Goal: Task Accomplishment & Management: Manage account settings

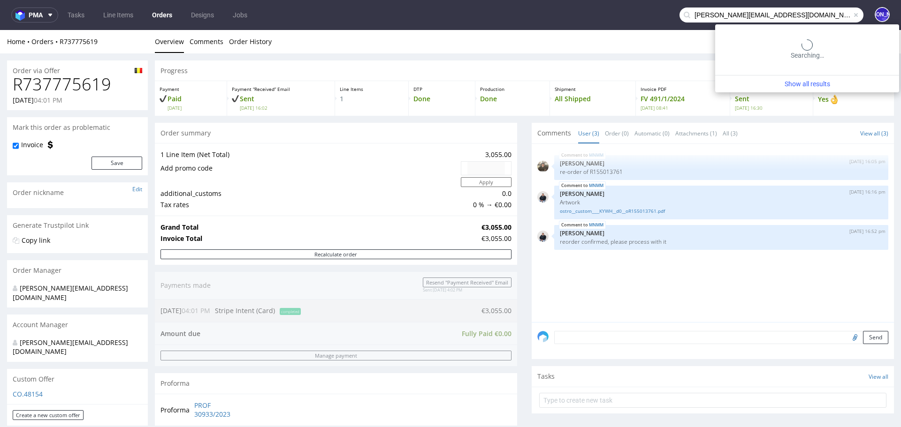
type input "[PERSON_NAME][EMAIL_ADDRESS][DOMAIN_NAME]"
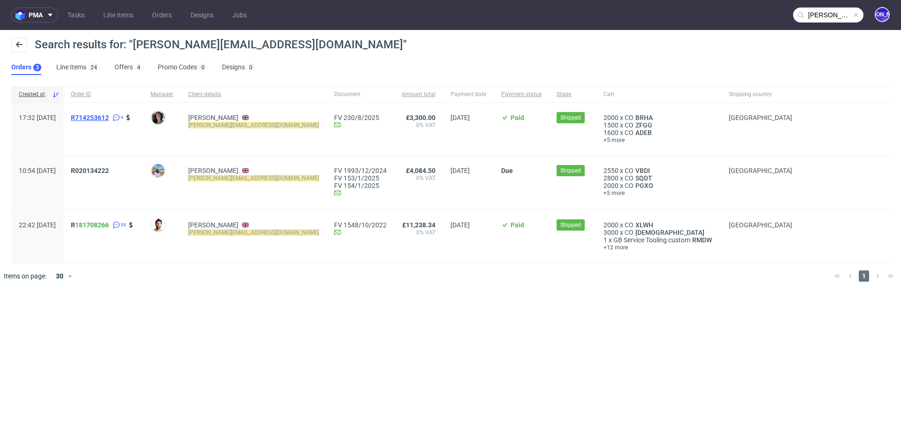
click at [107, 116] on span "R714253612" at bounding box center [90, 118] width 38 height 8
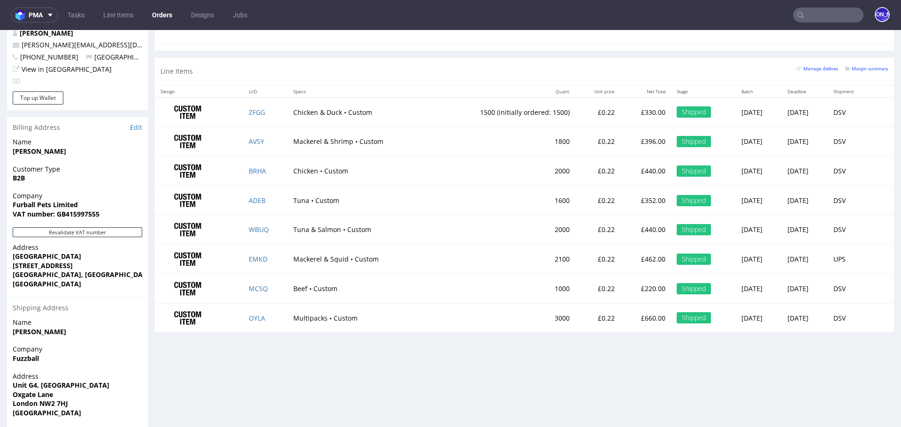
scroll to position [459, 0]
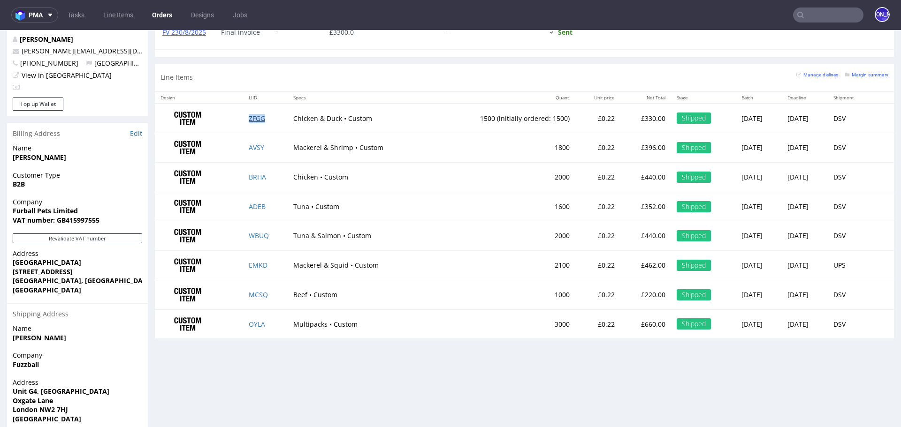
click at [251, 119] on link "ZFGG" at bounding box center [257, 118] width 16 height 9
click at [258, 146] on link "AVSY" at bounding box center [256, 147] width 15 height 9
click at [253, 176] on link "BRHA" at bounding box center [257, 177] width 17 height 9
click at [253, 204] on link "ADEB" at bounding box center [257, 206] width 17 height 9
click at [252, 236] on link "WBUQ" at bounding box center [259, 235] width 20 height 9
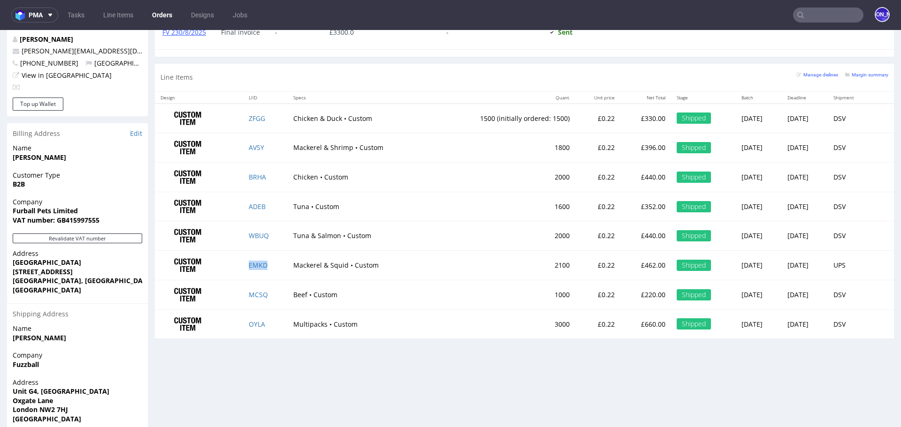
click at [256, 268] on td "EMKD" at bounding box center [265, 266] width 45 height 30
click at [254, 265] on link "EMKD" at bounding box center [258, 265] width 19 height 9
click at [254, 292] on link "MCSQ" at bounding box center [258, 294] width 19 height 9
click at [255, 320] on link "OYLA" at bounding box center [257, 324] width 16 height 9
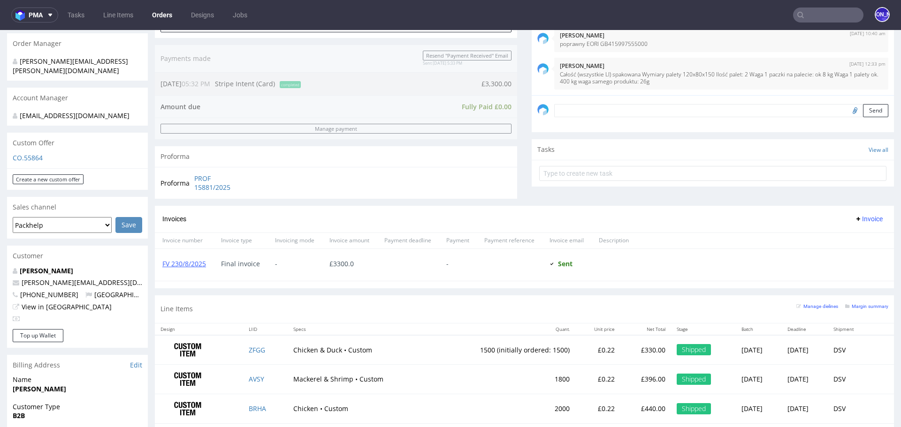
scroll to position [0, 0]
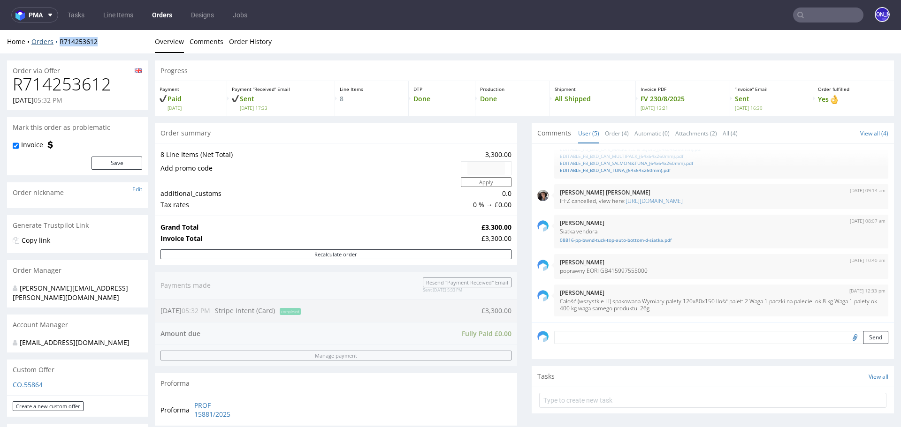
drag, startPoint x: 106, startPoint y: 37, endPoint x: 58, endPoint y: 38, distance: 48.3
click at [58, 38] on div "Home Orders R714253612" at bounding box center [77, 41] width 141 height 9
copy link "R714253612"
drag, startPoint x: 109, startPoint y: 85, endPoint x: 14, endPoint y: 86, distance: 95.2
click at [14, 86] on h1 "R714253612" at bounding box center [77, 84] width 129 height 19
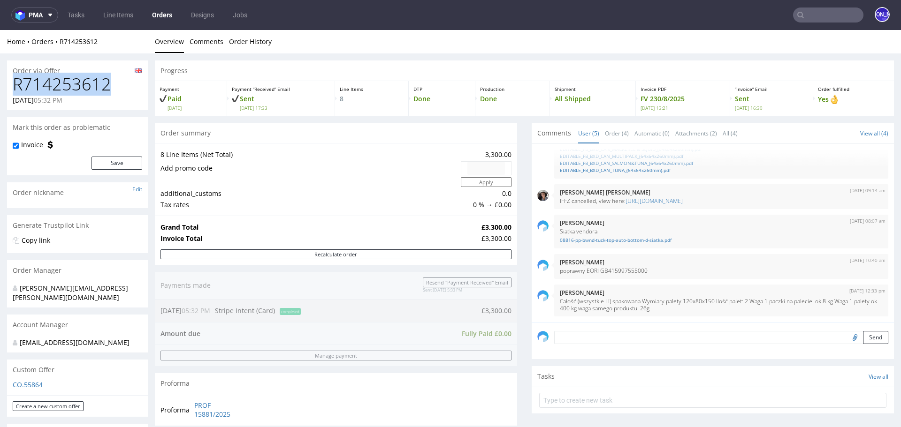
copy h1 "R714253612"
click at [51, 80] on h1 "R714253612" at bounding box center [77, 84] width 129 height 19
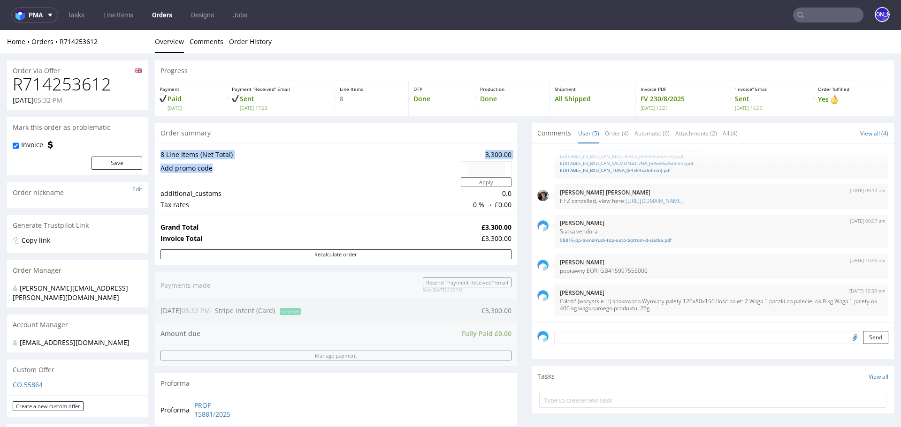
drag, startPoint x: 214, startPoint y: 168, endPoint x: 162, endPoint y: 150, distance: 55.6
click at [162, 150] on tbody "8 Line Items (Net Total) 3,300.00 Add promo code Apply additional_customs 0.0 T…" at bounding box center [335, 179] width 351 height 61
click at [201, 166] on td "Add promo code" at bounding box center [309, 168] width 298 height 16
click at [185, 167] on td "Add promo code" at bounding box center [309, 168] width 298 height 16
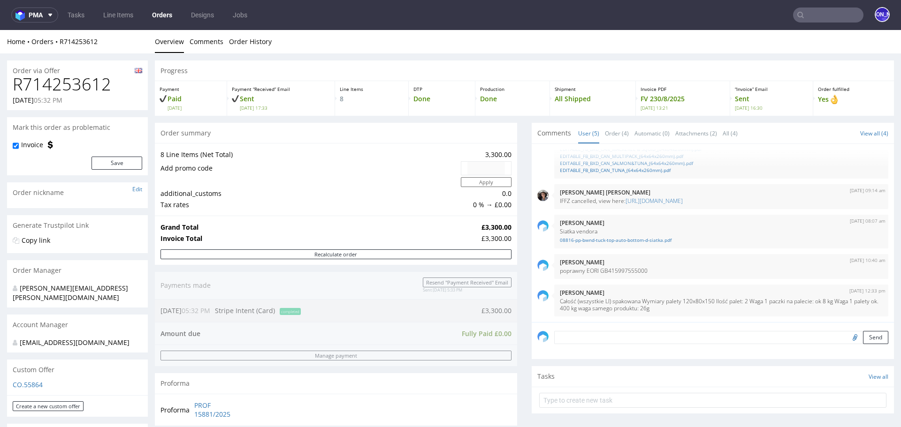
click at [170, 169] on td "Add promo code" at bounding box center [309, 168] width 298 height 16
drag, startPoint x: 221, startPoint y: 167, endPoint x: 160, endPoint y: 153, distance: 62.1
click at [160, 154] on tbody "8 Line Items (Net Total) 3,300.00 Add promo code Apply additional_customs 0.0 T…" at bounding box center [335, 179] width 351 height 61
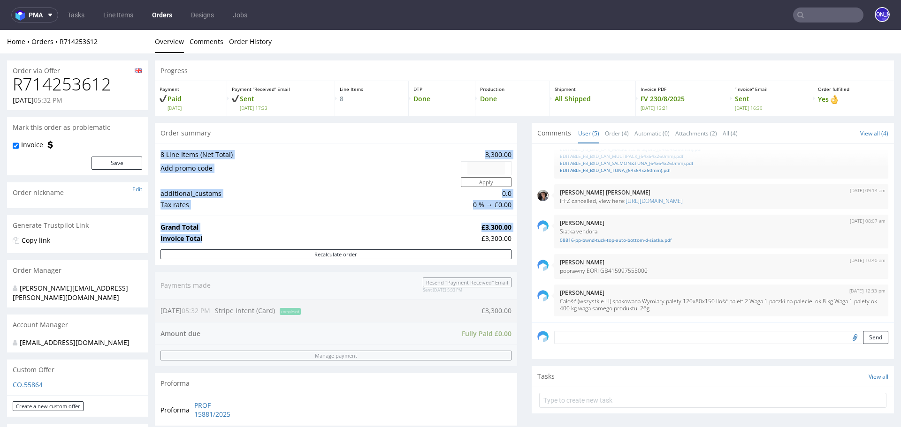
drag, startPoint x: 209, startPoint y: 237, endPoint x: 162, endPoint y: 156, distance: 94.4
click at [162, 156] on section "Order summary 8 Line Items (Net Total) 3,300.00 Add promo code Apply additional…" at bounding box center [336, 194] width 362 height 143
click at [268, 156] on td "8 Line Items (Net Total)" at bounding box center [309, 154] width 298 height 11
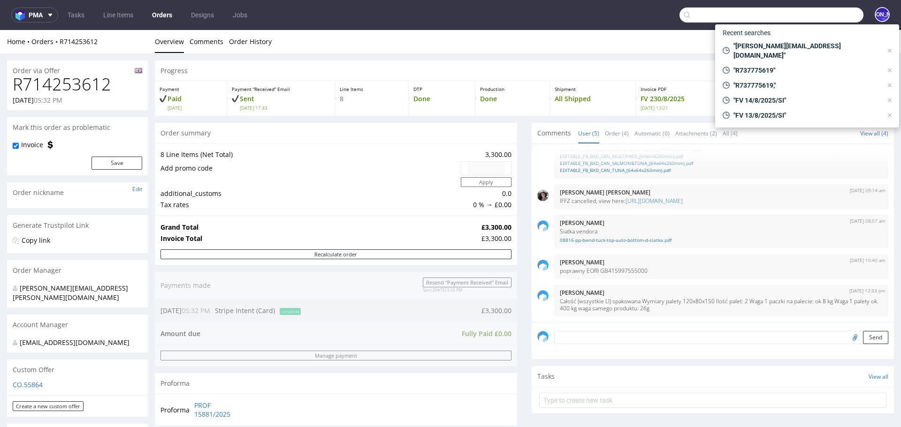
click at [802, 14] on input "text" at bounding box center [771, 15] width 184 height 15
paste input "R669463645"
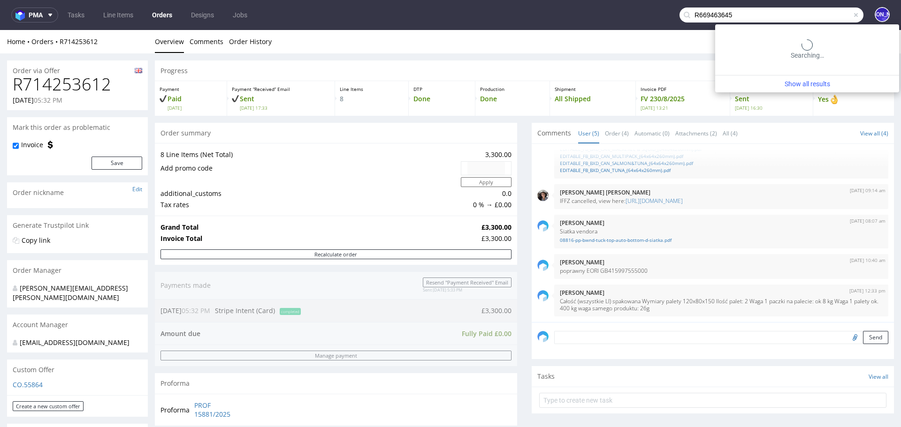
type input "R669463645"
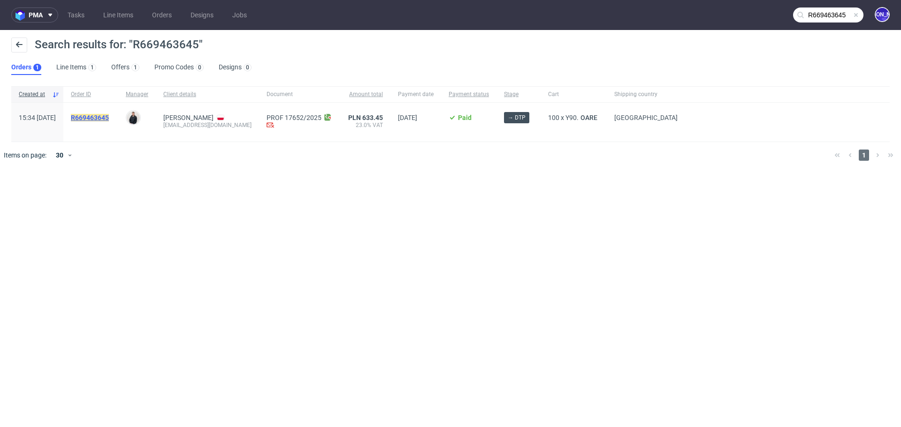
click at [102, 116] on mark "R669463645" at bounding box center [90, 118] width 38 height 8
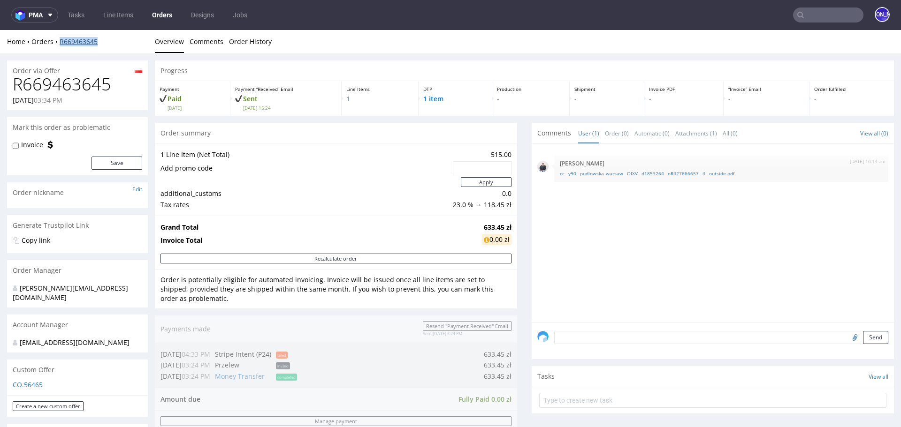
drag, startPoint x: 112, startPoint y: 40, endPoint x: 59, endPoint y: 39, distance: 52.6
click at [59, 40] on div "Home Orders R669463645" at bounding box center [77, 41] width 141 height 9
copy link "R669463645"
click at [36, 380] on link "CO.56465" at bounding box center [28, 384] width 30 height 9
drag, startPoint x: 280, startPoint y: 42, endPoint x: 281, endPoint y: 52, distance: 9.6
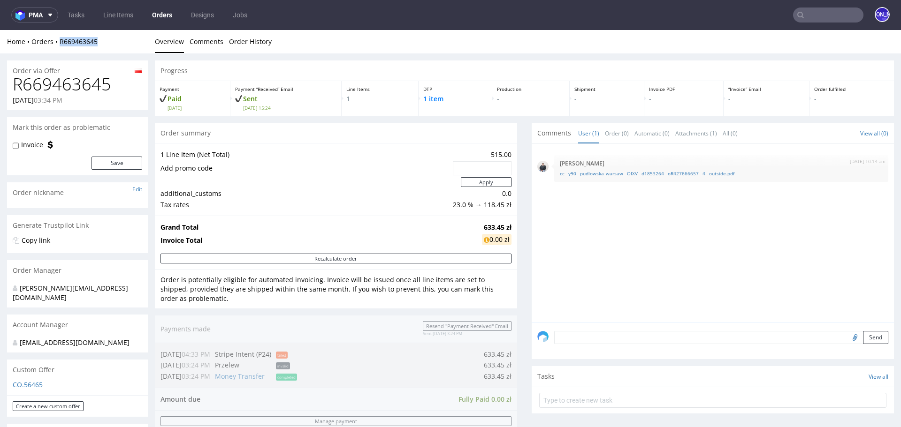
click at [281, 52] on div "Home Orders R669463645 Overview Comments Order History" at bounding box center [450, 41] width 901 height 23
click at [840, 16] on input "text" at bounding box center [828, 15] width 70 height 15
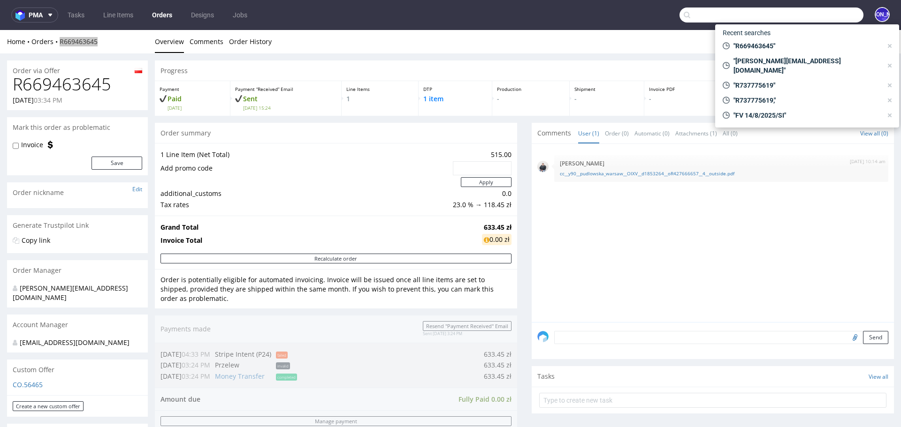
paste input "R669463645"
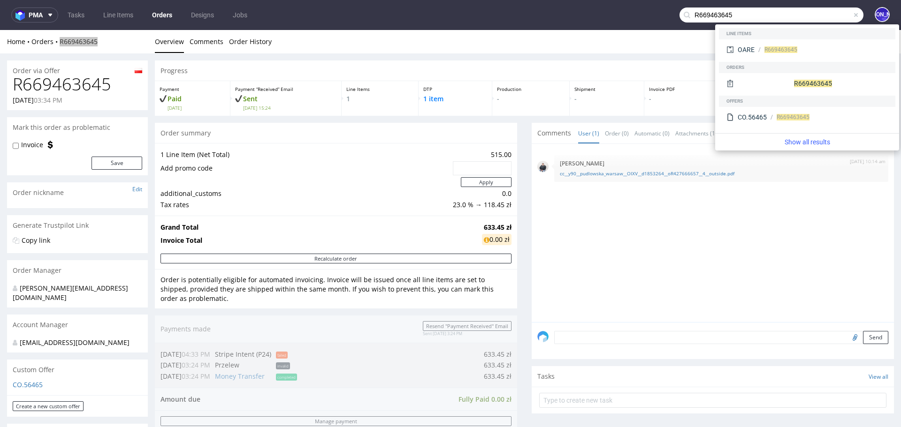
type input "R669463645"
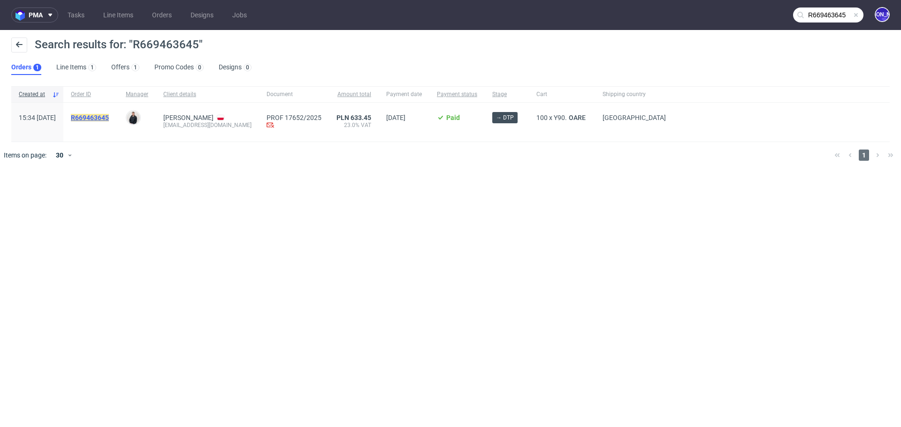
click at [109, 119] on mark "R669463645" at bounding box center [90, 118] width 38 height 8
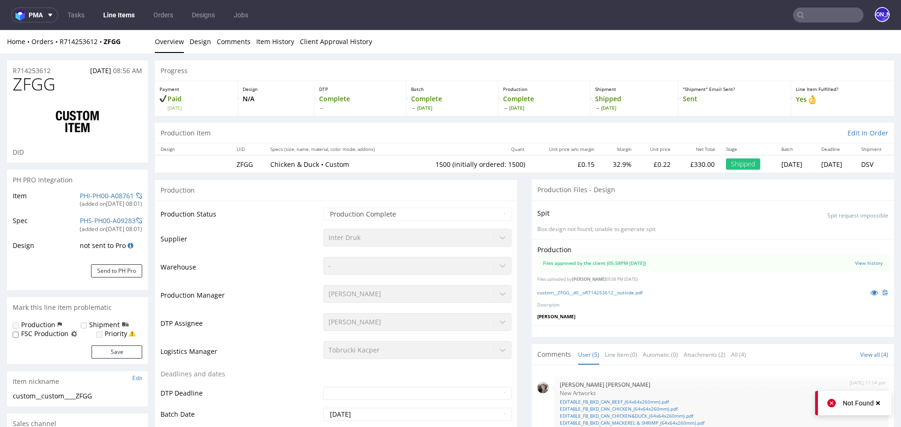
scroll to position [60, 0]
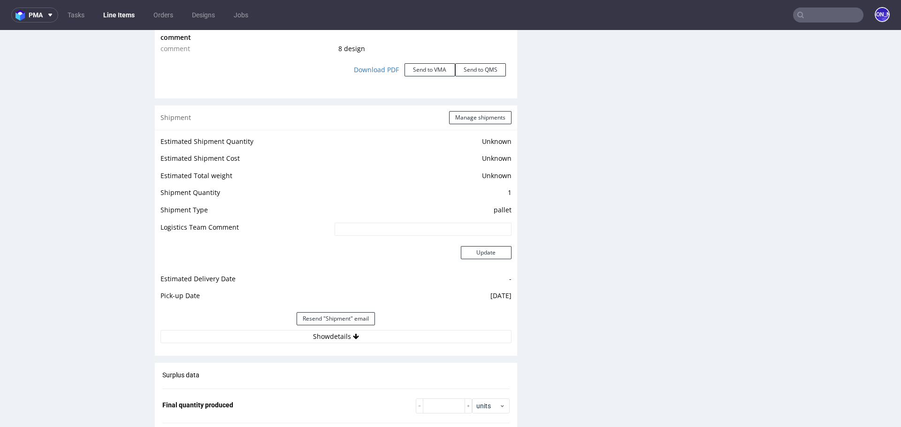
scroll to position [1075, 0]
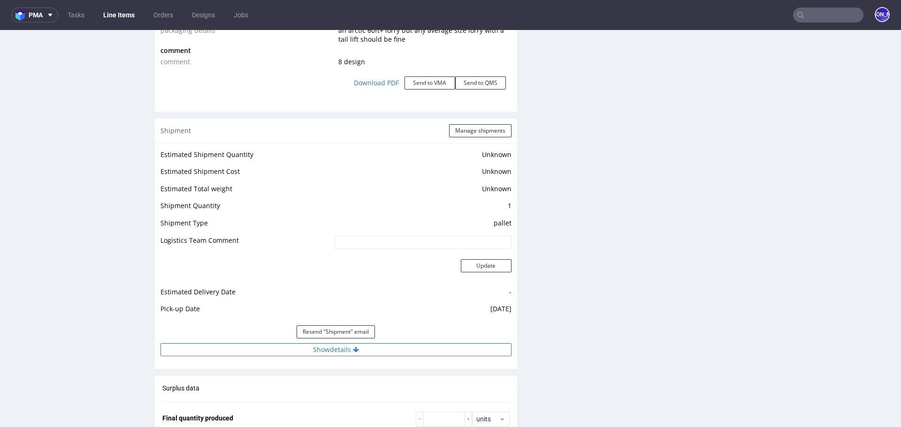
click at [347, 349] on button "Show details" at bounding box center [335, 349] width 351 height 13
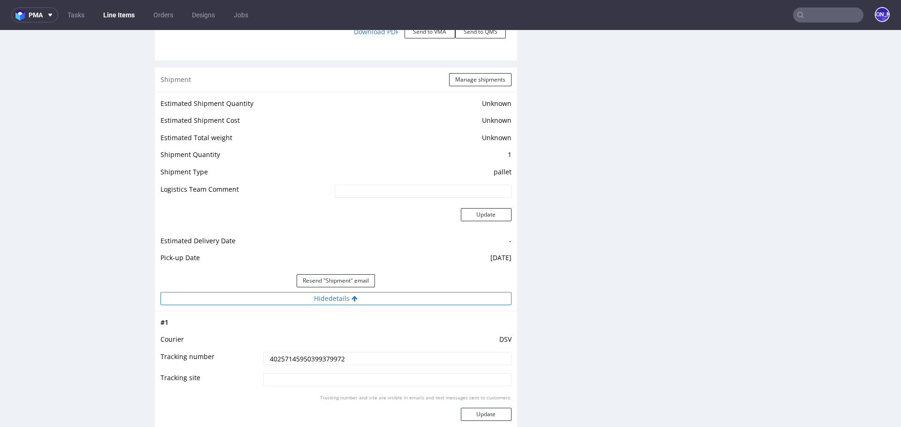
scroll to position [1141, 0]
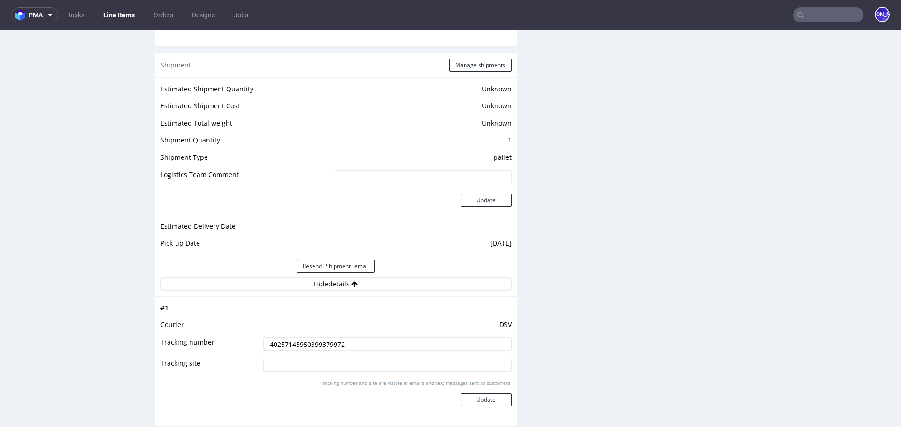
click at [307, 346] on input "40257145950399379972" at bounding box center [387, 344] width 248 height 13
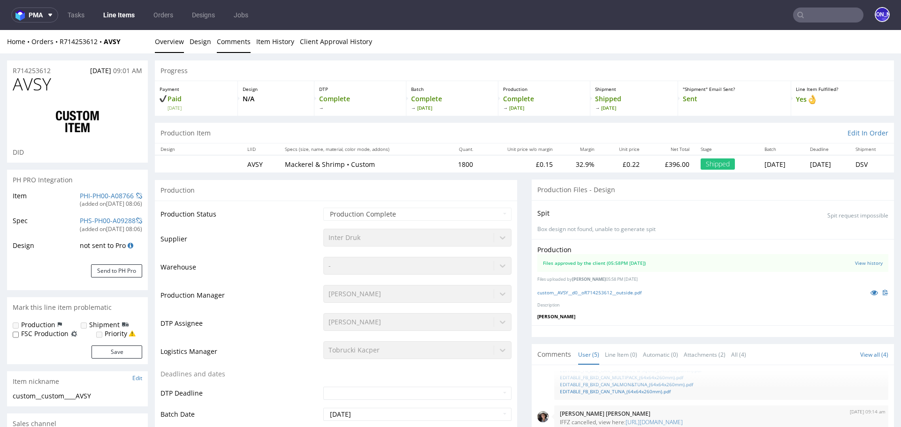
click at [227, 43] on link "Comments" at bounding box center [234, 41] width 34 height 23
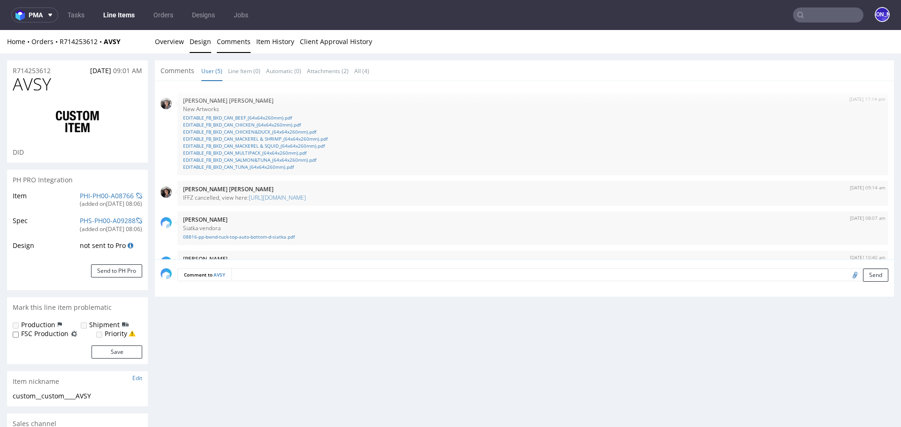
click at [200, 42] on link "Design" at bounding box center [201, 41] width 22 height 23
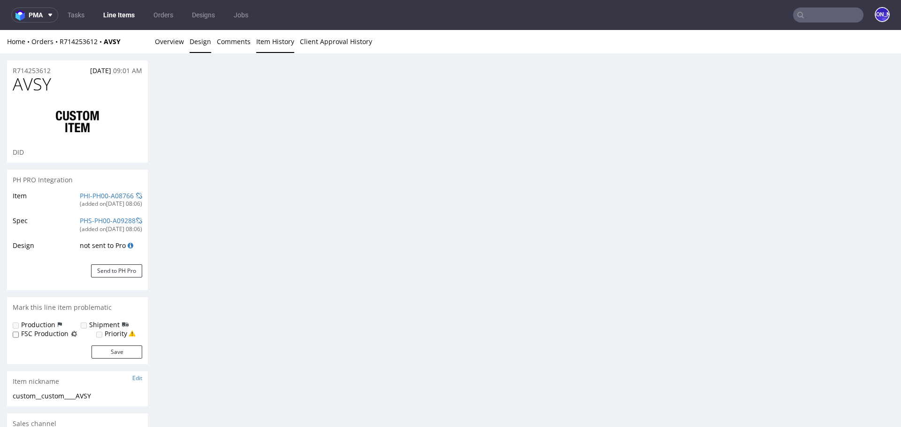
click at [271, 43] on link "Item History" at bounding box center [275, 41] width 38 height 23
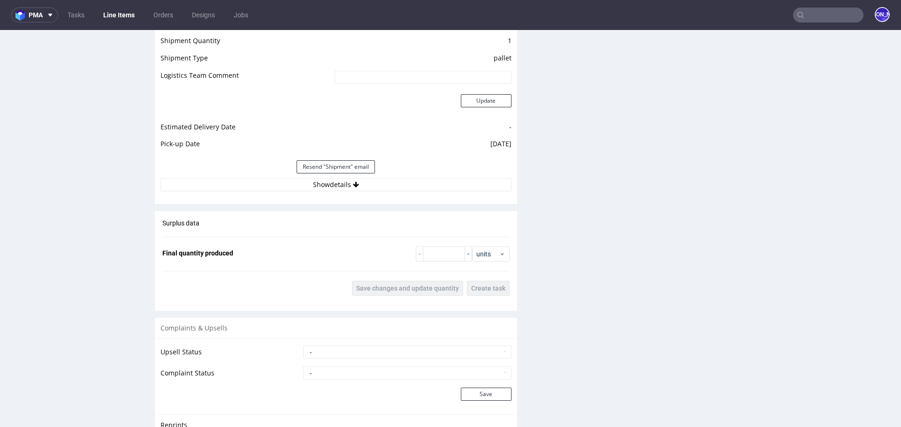
scroll to position [1258, 0]
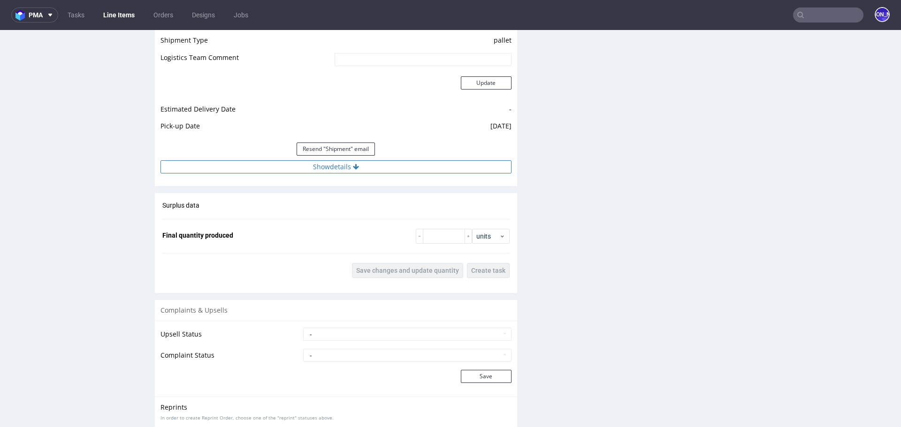
click at [351, 162] on button "Show details" at bounding box center [335, 166] width 351 height 13
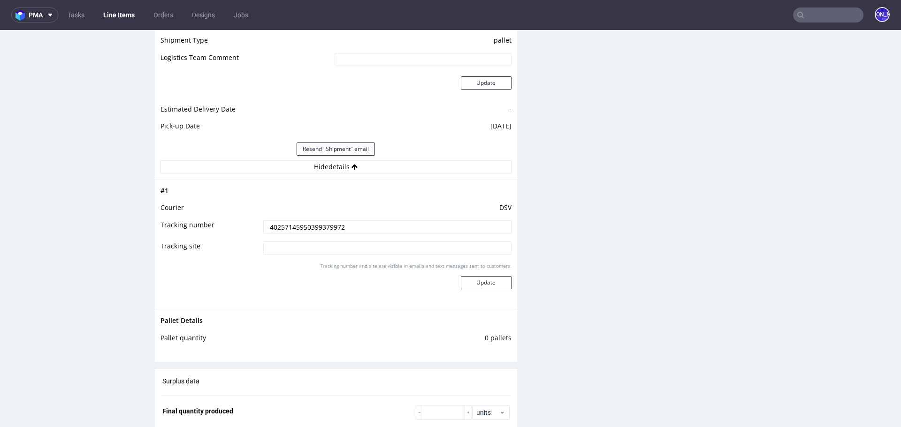
click at [305, 224] on input "40257145950399379972" at bounding box center [387, 226] width 248 height 13
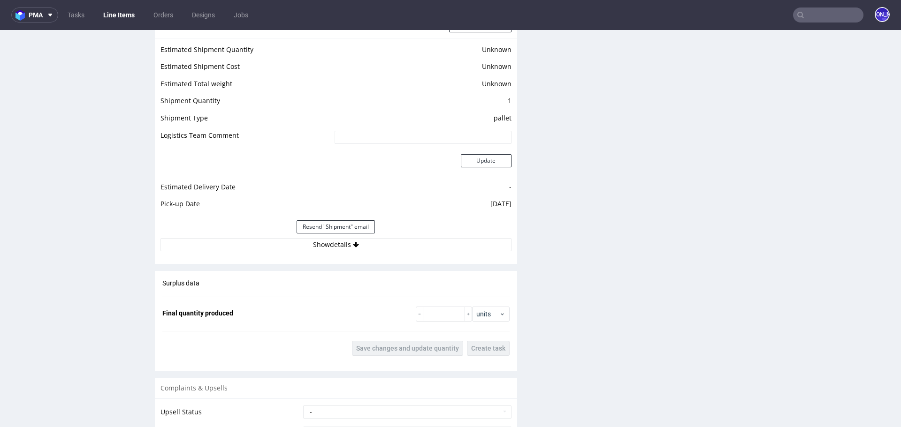
scroll to position [1183, 0]
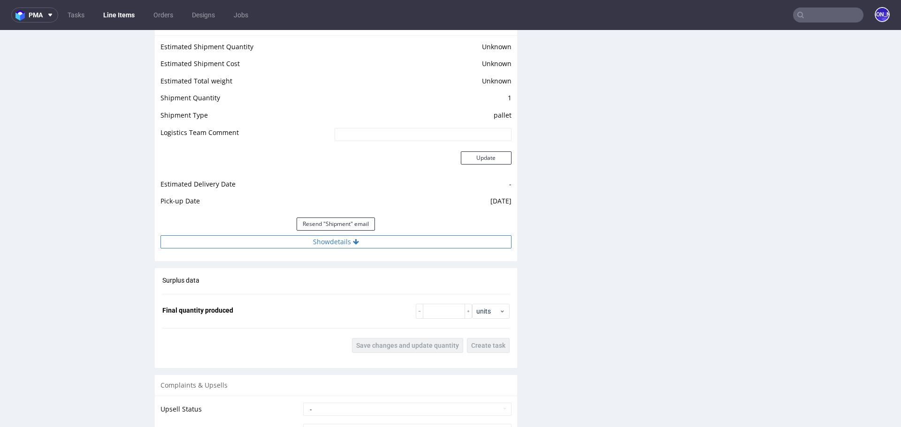
click at [319, 246] on button "Show details" at bounding box center [335, 241] width 351 height 13
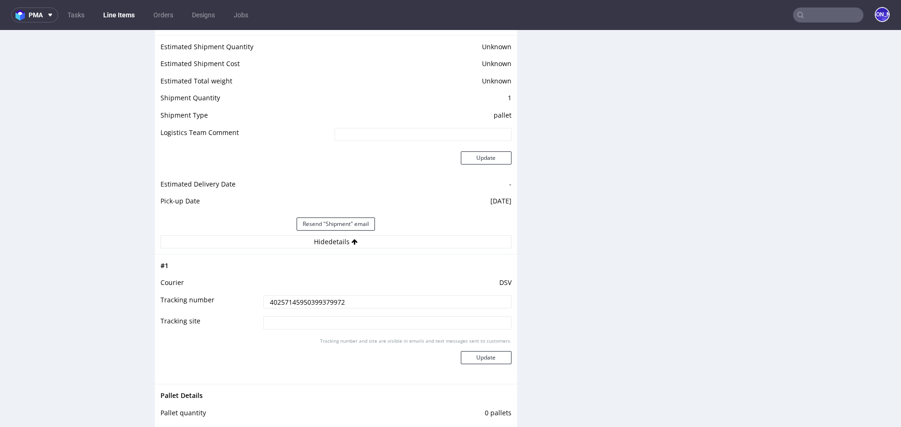
click at [281, 301] on input "40257145950399379972" at bounding box center [387, 302] width 248 height 13
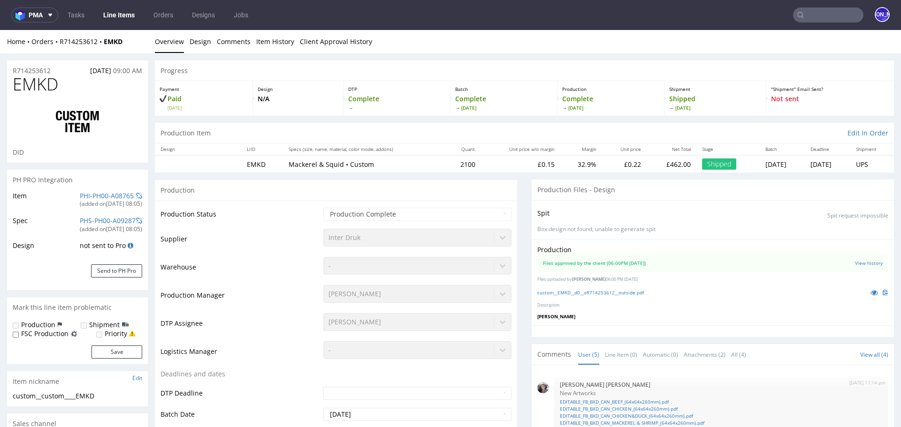
scroll to position [60, 0]
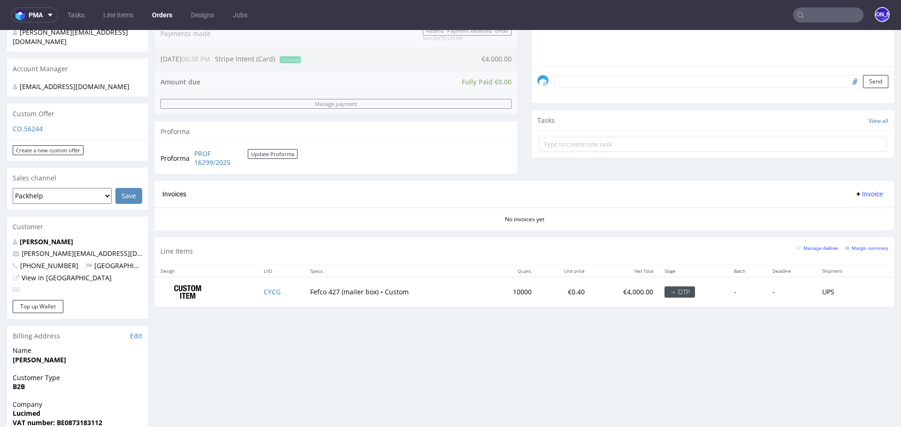
scroll to position [263, 0]
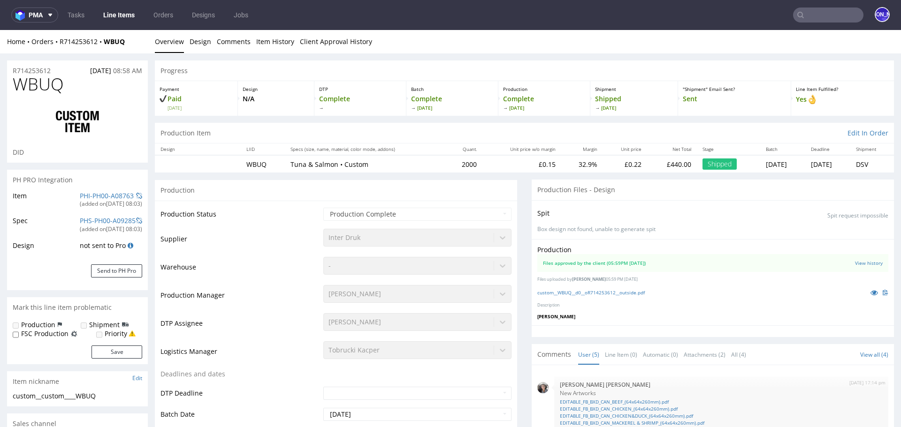
scroll to position [60, 0]
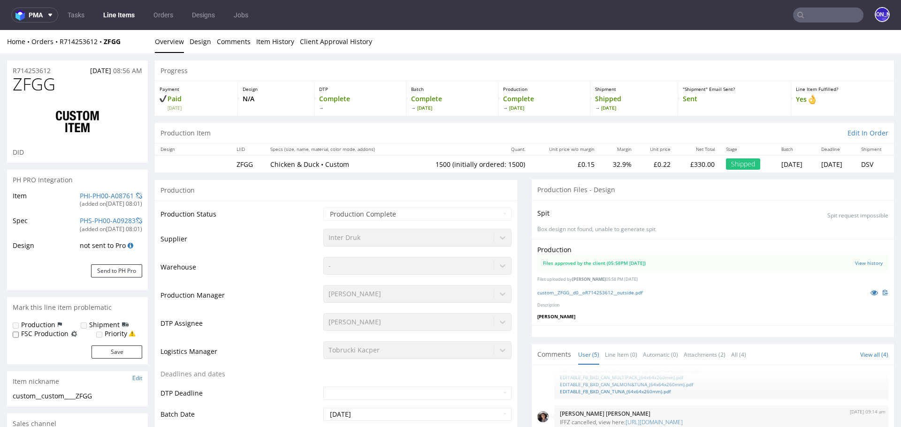
click at [804, 15] on input "text" at bounding box center [828, 15] width 70 height 15
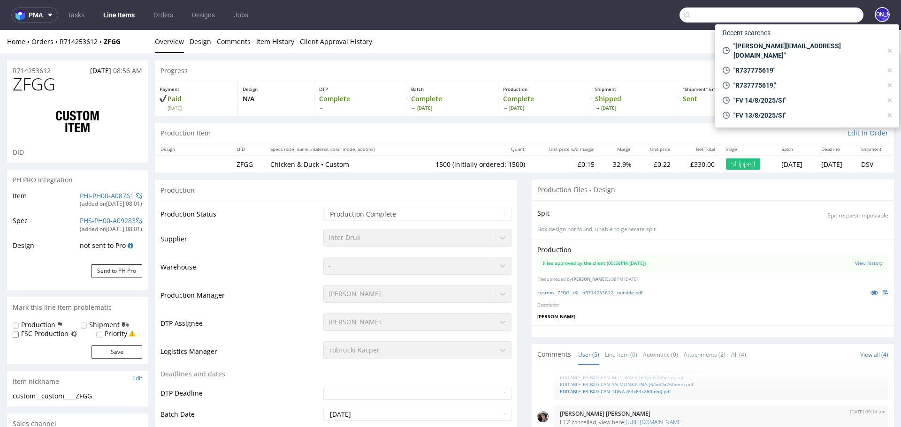
paste input "contact@oyadrinkcreations.com"
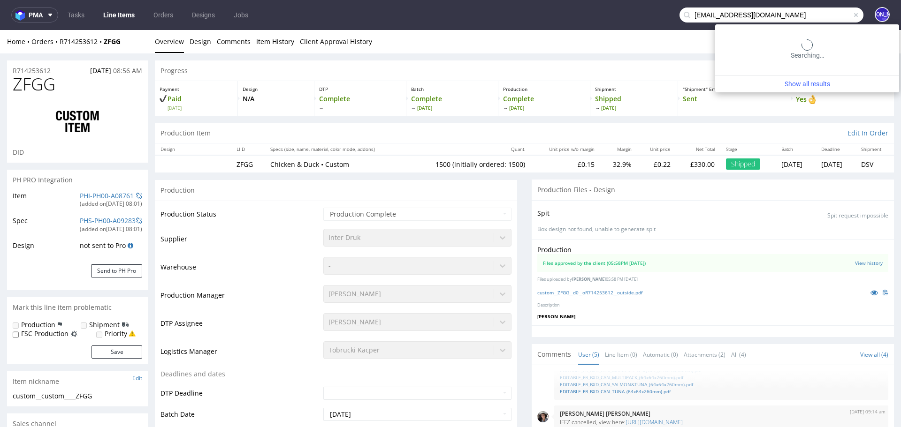
type input "contact@oyadrinkcreations.com"
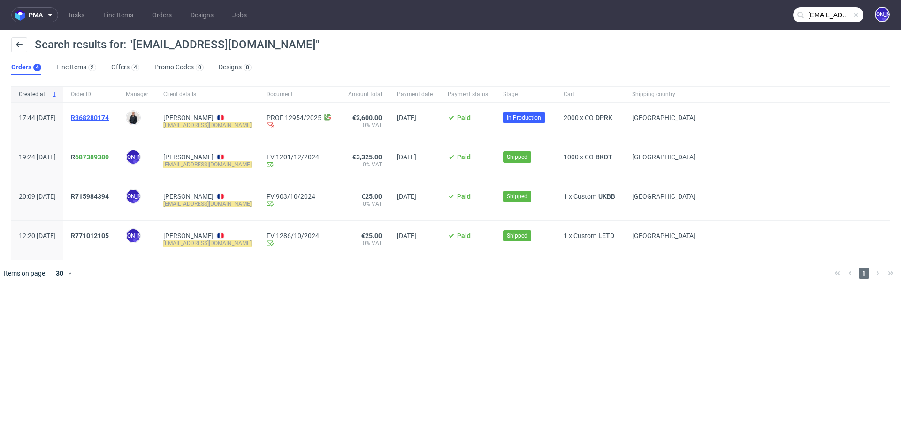
click at [109, 118] on span "R368280174" at bounding box center [90, 118] width 38 height 8
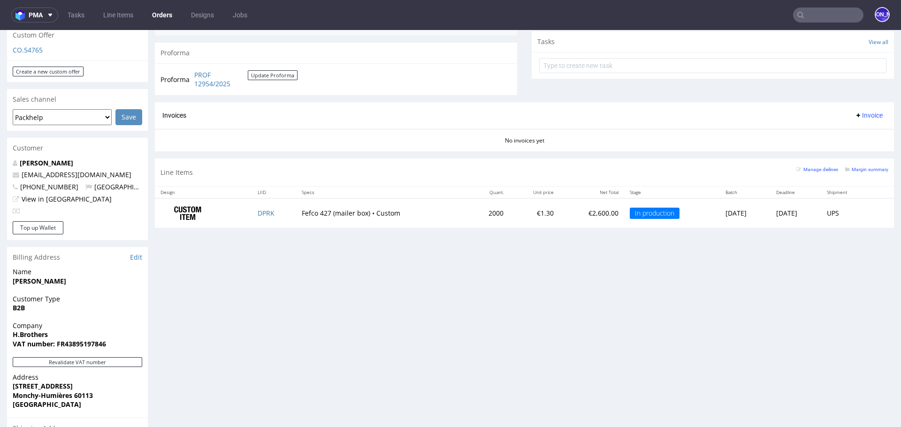
scroll to position [291, 0]
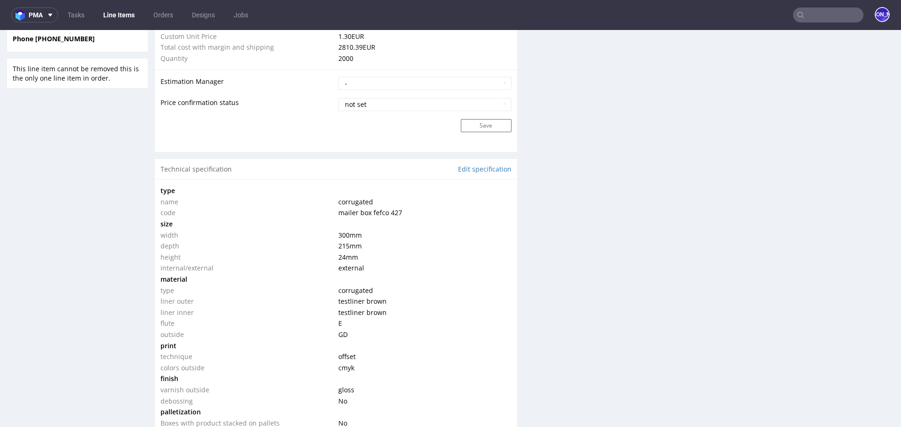
scroll to position [730, 0]
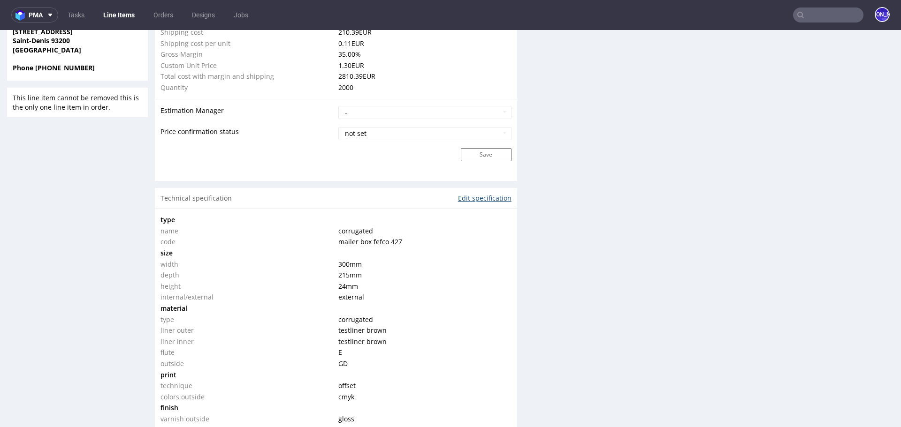
click at [487, 195] on link "Edit specification" at bounding box center [484, 198] width 53 height 9
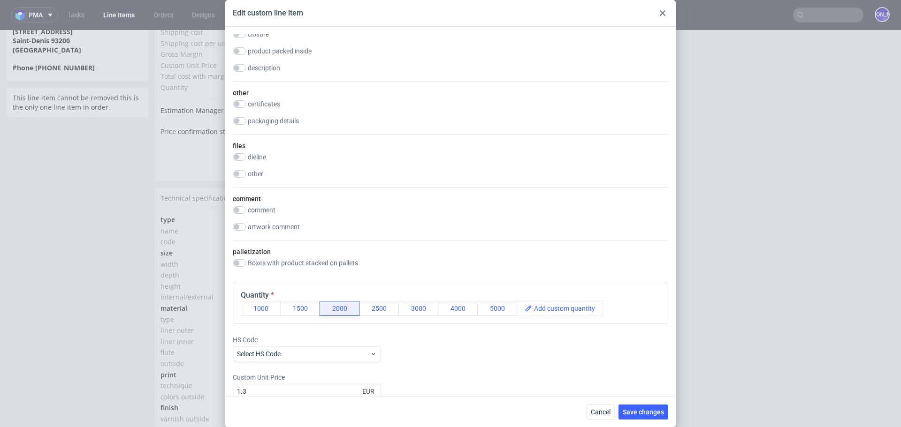
scroll to position [951, 0]
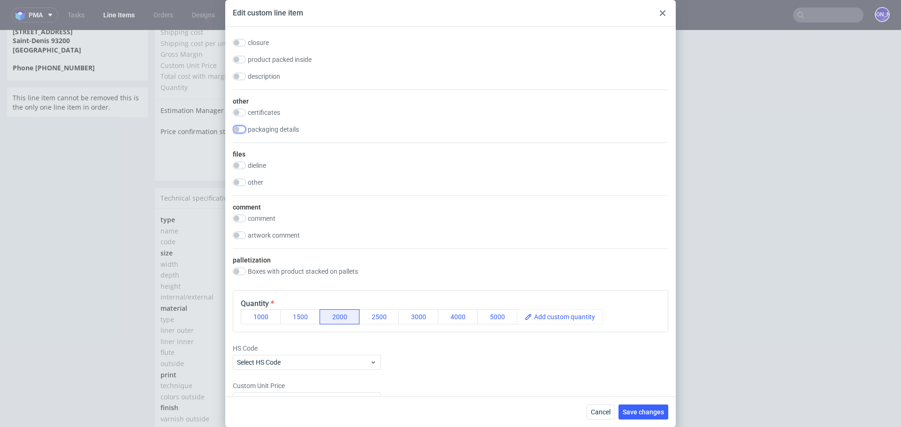
click at [240, 130] on input "checkbox" at bounding box center [239, 130] width 13 height 8
checkbox input "true"
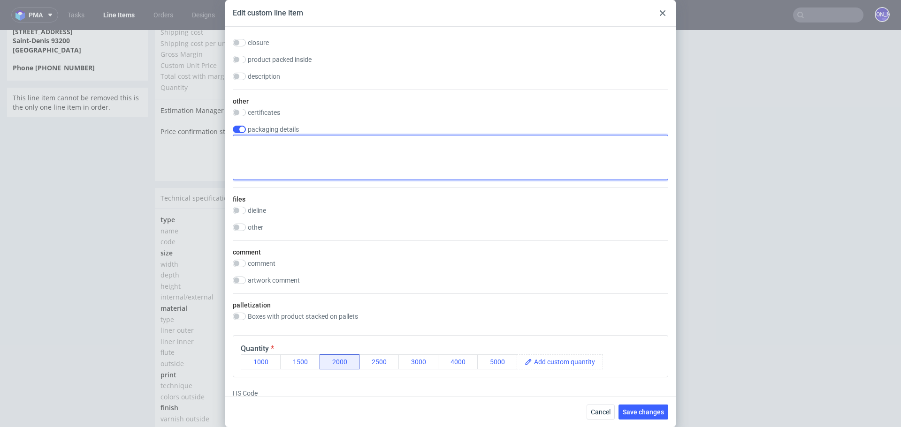
click at [277, 158] on textarea at bounding box center [450, 157] width 435 height 45
paste textarea "8h30 à 15h30"
click at [281, 142] on textarea "Delivery 8h30 à 15h30" at bounding box center [450, 157] width 435 height 45
type textarea "Delivery 8h30 - 15h30"
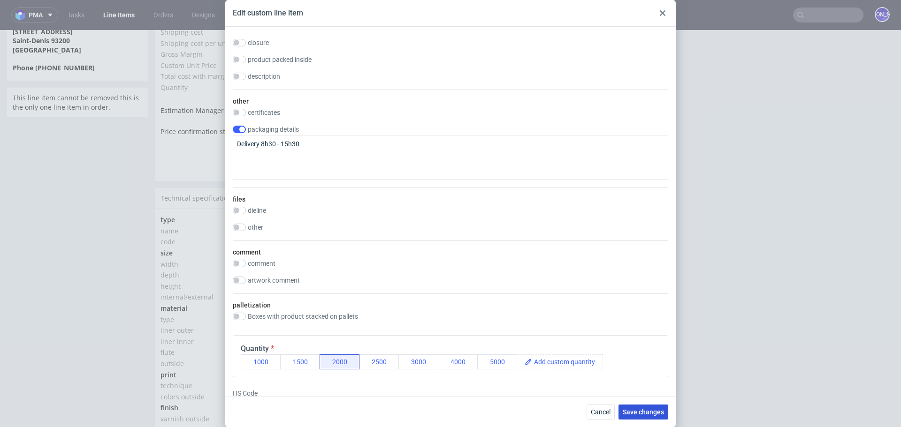
click at [652, 411] on span "Save changes" at bounding box center [643, 412] width 41 height 7
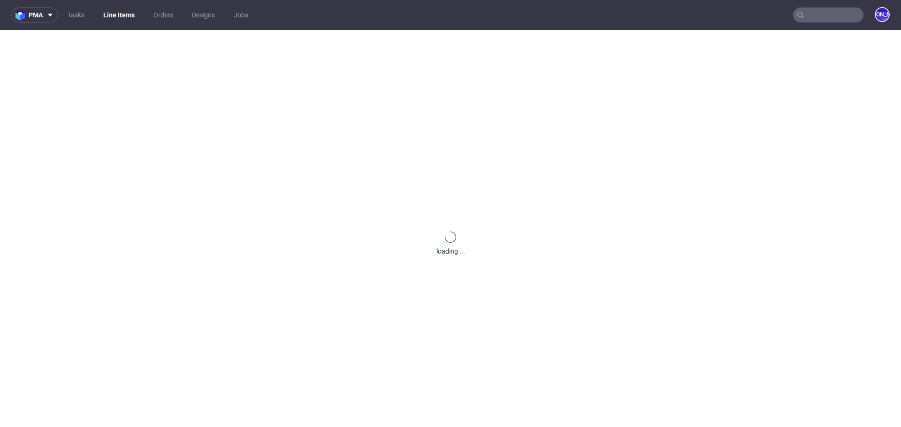
scroll to position [0, 0]
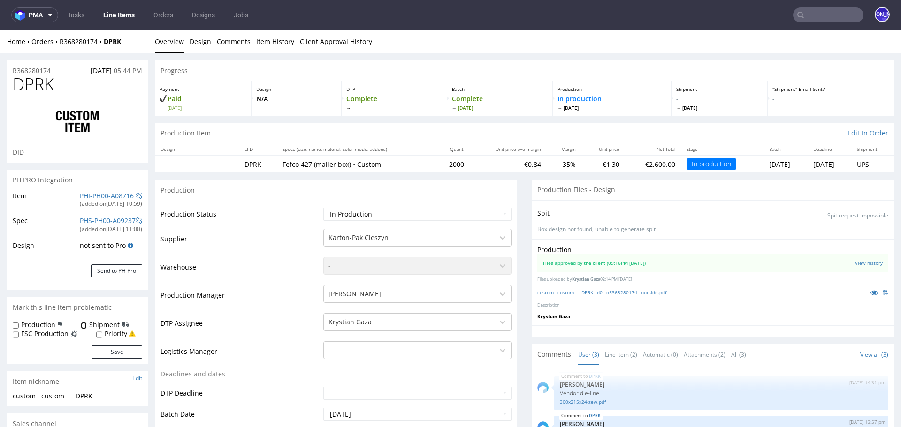
click at [81, 325] on input "Shipment" at bounding box center [84, 326] width 6 height 8
checkbox input "true"
click at [113, 354] on button "Save" at bounding box center [116, 352] width 51 height 13
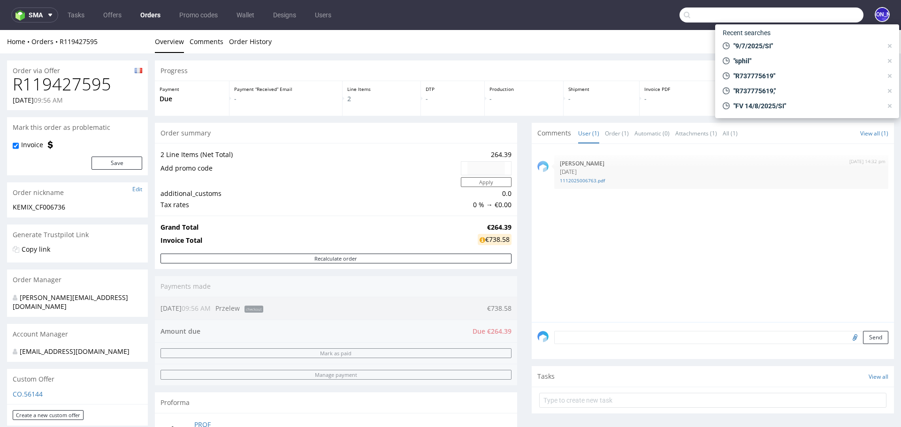
scroll to position [377, 0]
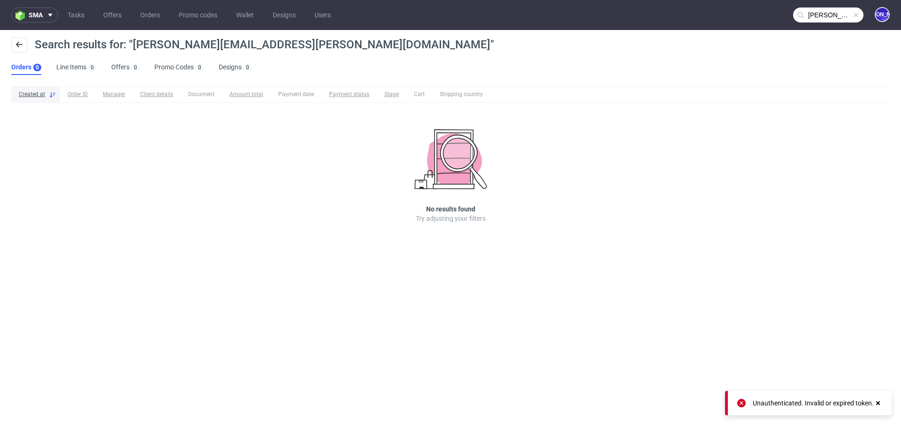
click at [815, 13] on input "[PERSON_NAME][EMAIL_ADDRESS][PERSON_NAME][DOMAIN_NAME]" at bounding box center [828, 15] width 70 height 15
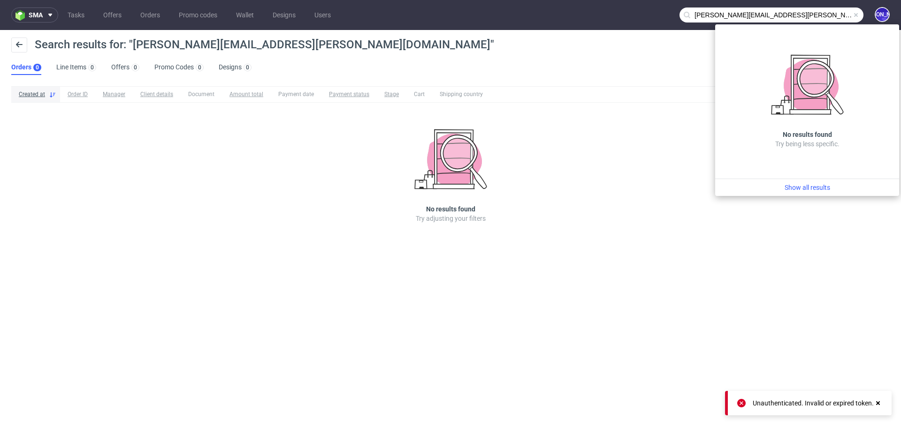
drag, startPoint x: 735, startPoint y: 15, endPoint x: 653, endPoint y: 9, distance: 82.3
click at [653, 9] on nav "sma Tasks Offers Orders Promo codes Wallet Designs Users [PERSON_NAME][EMAIL_AD…" at bounding box center [450, 15] width 901 height 30
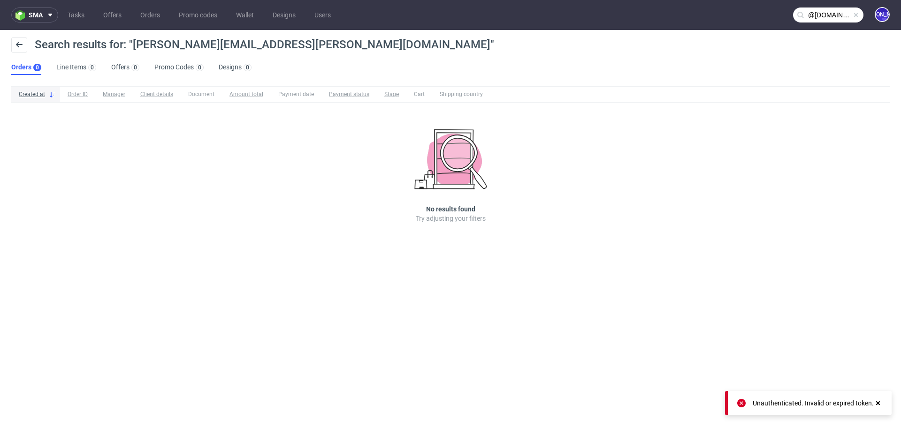
type input "@[DOMAIN_NAME]"
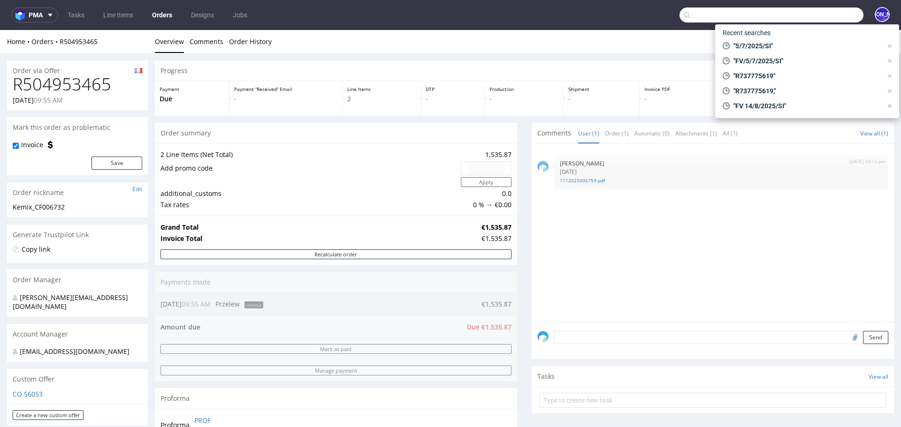
scroll to position [484, 0]
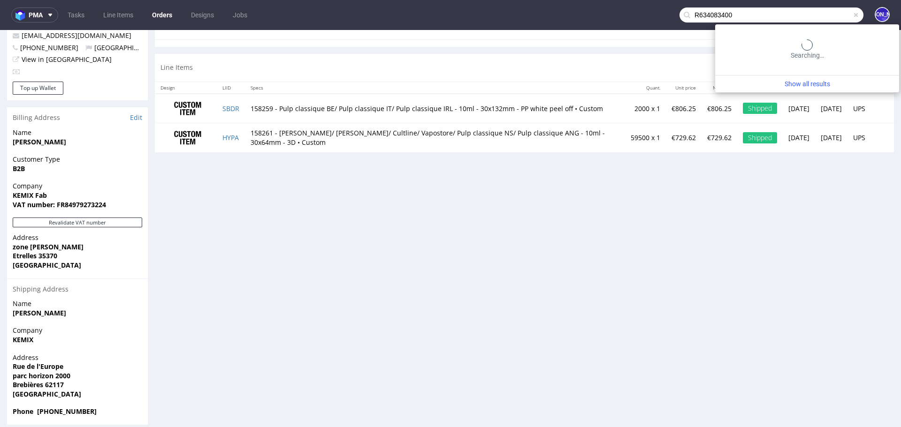
type input "R634083400"
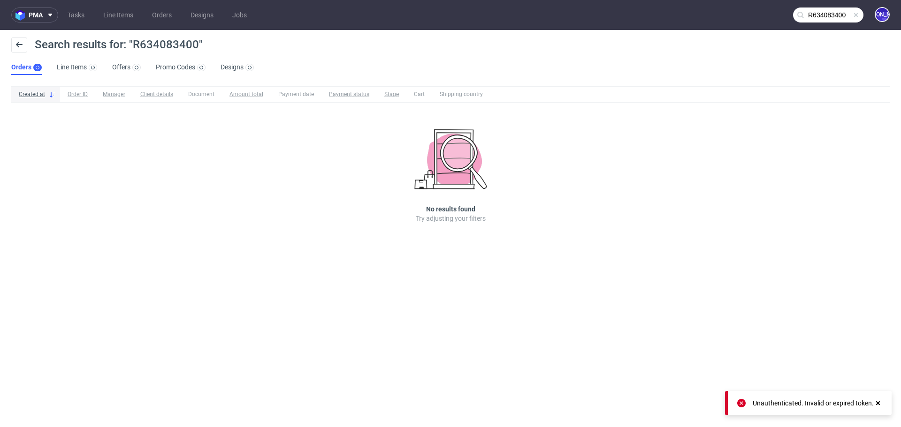
click at [825, 12] on input "R634083400" at bounding box center [828, 15] width 70 height 15
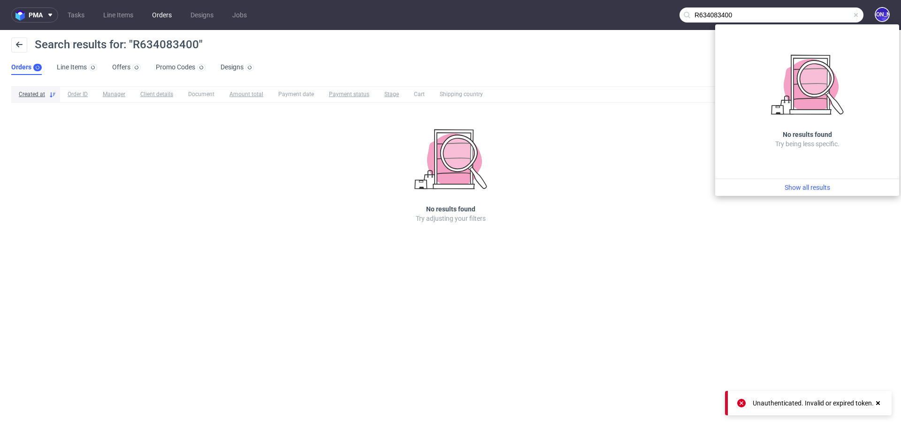
click at [170, 8] on link "Orders" at bounding box center [161, 15] width 31 height 15
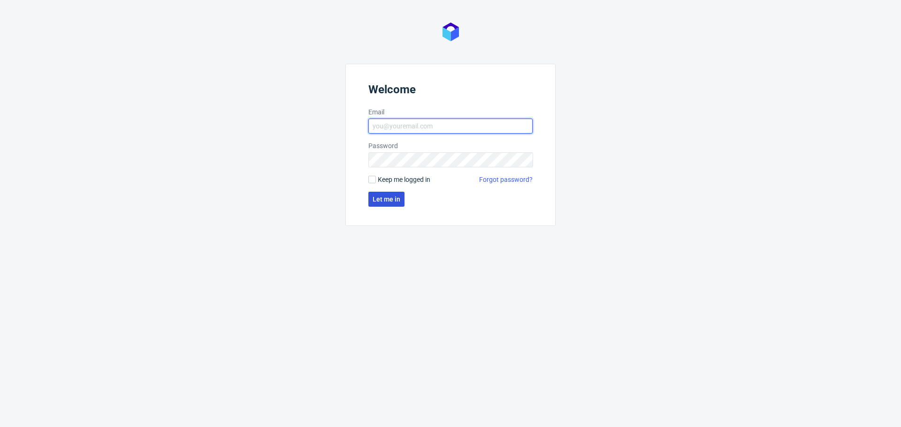
type input "[EMAIL_ADDRESS][DOMAIN_NAME]"
click at [380, 197] on span "Let me in" at bounding box center [386, 199] width 28 height 7
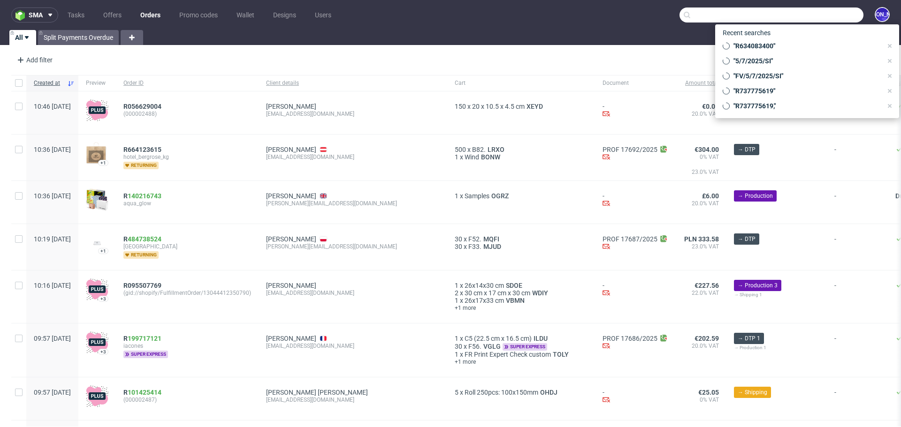
click at [799, 16] on input "text" at bounding box center [771, 15] width 184 height 15
paste input "R634083400"
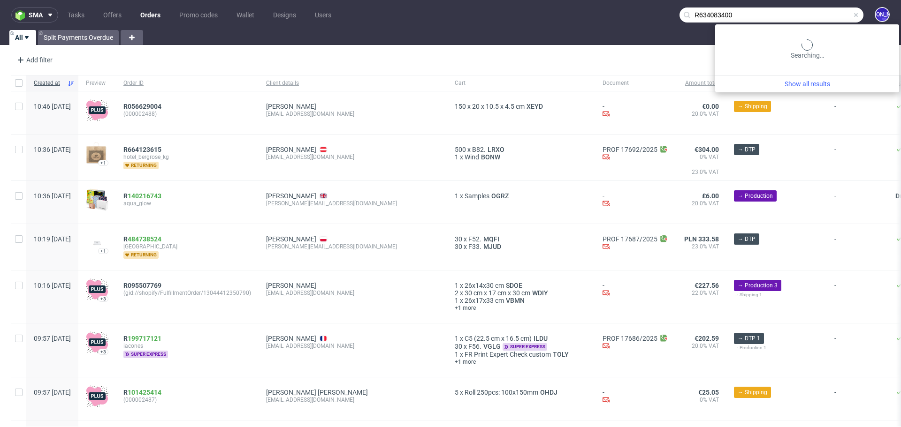
type input "R634083400"
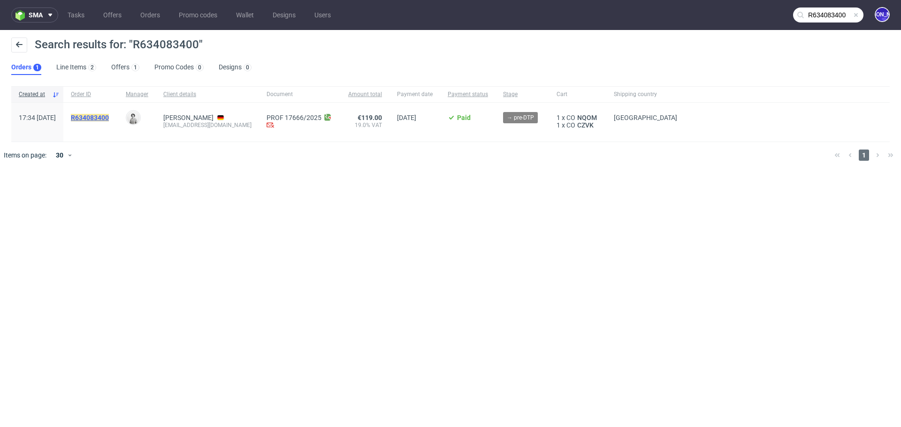
click at [107, 117] on mark "R634083400" at bounding box center [90, 118] width 38 height 8
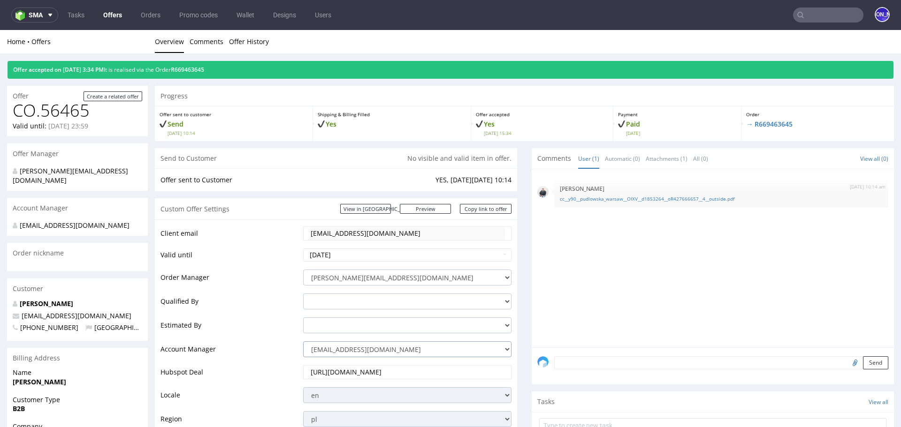
click at [388, 349] on select "[EMAIL_ADDRESS][DOMAIN_NAME] [DOMAIN_NAME][EMAIL_ADDRESS][DOMAIN_NAME] [PERSON_…" at bounding box center [407, 350] width 208 height 16
click at [431, 352] on select "[EMAIL_ADDRESS][DOMAIN_NAME] [DOMAIN_NAME][EMAIL_ADDRESS][DOMAIN_NAME] [PERSON_…" at bounding box center [407, 350] width 208 height 16
click at [464, 349] on select "jozefina.owczarek@packhelp.com adrian.margula@packhelp.com alex.lemee@packhelp.…" at bounding box center [407, 350] width 208 height 16
click at [349, 351] on select "jozefina.owczarek@packhelp.com adrian.margula@packhelp.com alex.lemee@packhelp.…" at bounding box center [407, 350] width 208 height 16
select select "4535285"
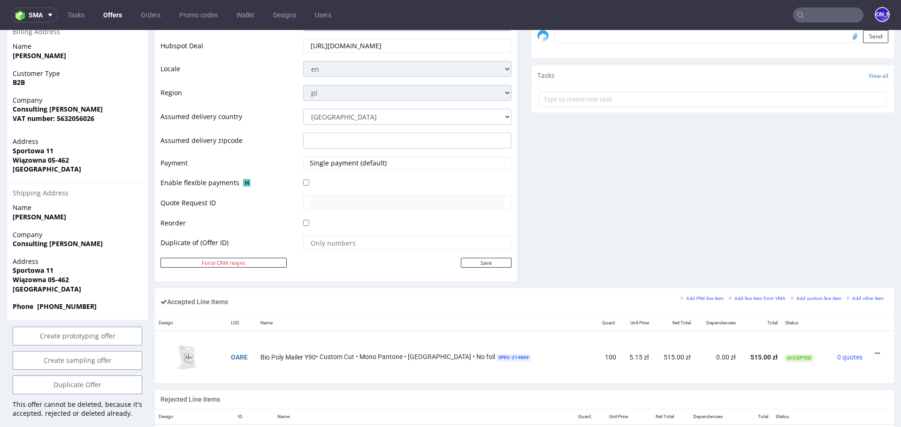
scroll to position [358, 0]
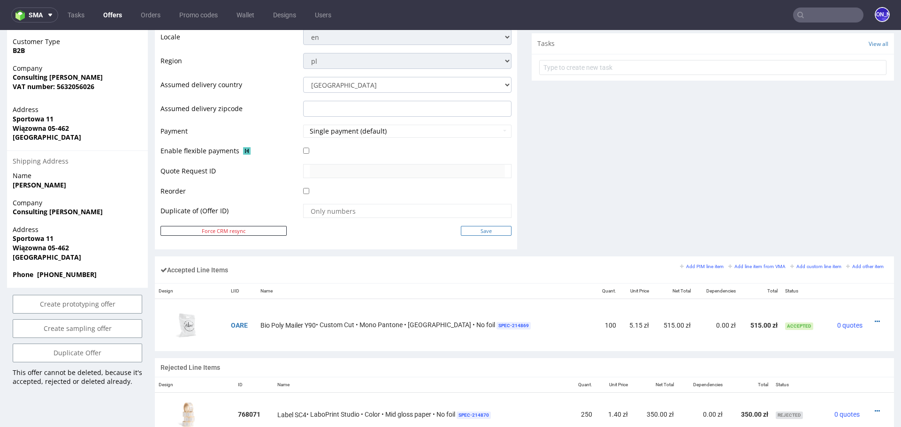
click at [477, 228] on input "Save" at bounding box center [486, 231] width 51 height 10
type input "In progress..."
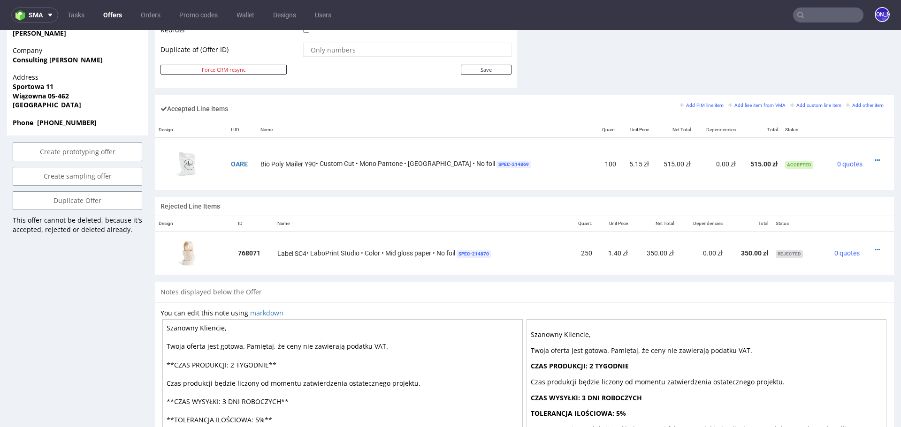
scroll to position [518, 0]
drag, startPoint x: 253, startPoint y: 163, endPoint x: 230, endPoint y: 163, distance: 23.0
click at [230, 163] on td "OARE" at bounding box center [242, 166] width 30 height 53
click at [296, 162] on span "Bio Poly Mailer Y90" at bounding box center [287, 165] width 55 height 9
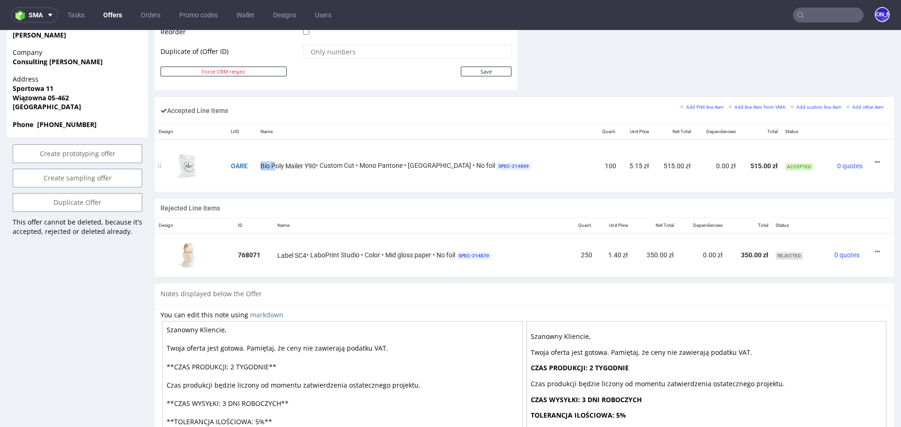
drag, startPoint x: 264, startPoint y: 163, endPoint x: 279, endPoint y: 163, distance: 15.0
click at [279, 163] on span "Bio Poly Mailer Y90" at bounding box center [287, 165] width 55 height 9
click at [296, 163] on span "Bio Poly Mailer Y90" at bounding box center [287, 165] width 55 height 9
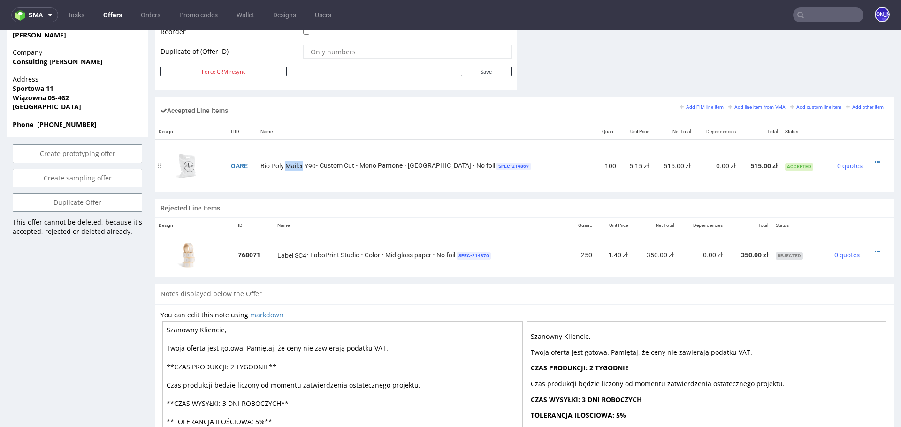
click at [296, 163] on span "Bio Poly Mailer Y90" at bounding box center [287, 165] width 55 height 9
click at [315, 163] on span "Bio Poly Mailer Y90" at bounding box center [287, 165] width 55 height 9
click at [329, 162] on div "Bio Poly Mailer Y90 • Custom Cut • Mono Pantone • White Base • No foil SPEC- 21…" at bounding box center [425, 166] width 330 height 10
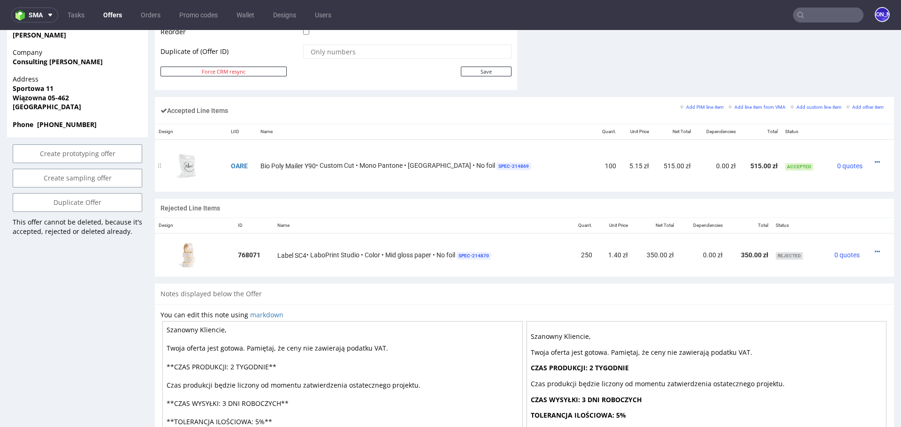
click at [349, 163] on div "Bio Poly Mailer Y90 • Custom Cut • Mono Pantone • White Base • No foil SPEC- 21…" at bounding box center [425, 166] width 330 height 10
click at [272, 166] on span "Bio Poly Mailer Y90" at bounding box center [287, 165] width 55 height 9
click at [279, 164] on span "Bio Poly Mailer Y90" at bounding box center [287, 165] width 55 height 9
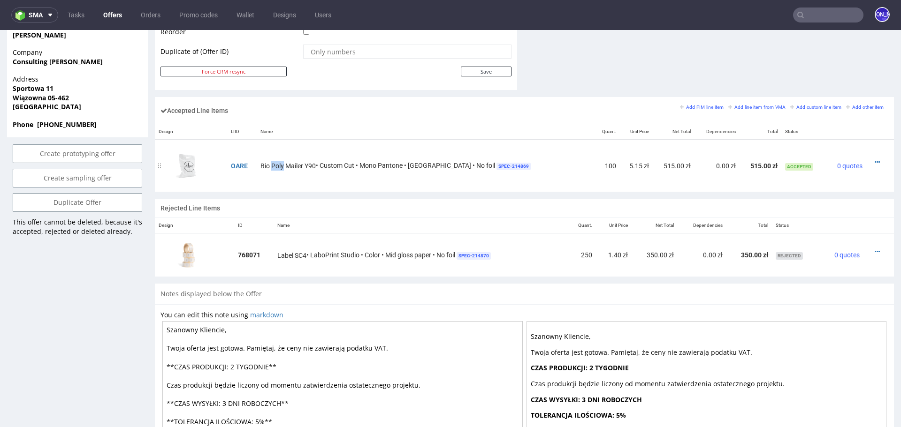
click at [279, 164] on span "Bio Poly Mailer Y90" at bounding box center [287, 165] width 55 height 9
click at [298, 161] on span "Bio Poly Mailer Y90" at bounding box center [287, 165] width 55 height 9
click at [316, 165] on span "Bio Poly Mailer Y90" at bounding box center [287, 165] width 55 height 9
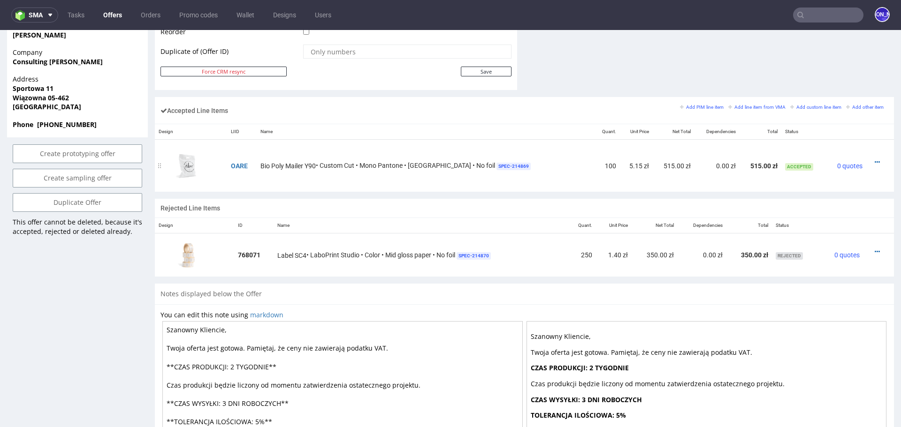
click at [330, 165] on div "Bio Poly Mailer Y90 • Custom Cut • Mono Pantone • White Base • No foil SPEC- 21…" at bounding box center [425, 166] width 330 height 10
click at [266, 162] on span "Bio Poly Mailer Y90" at bounding box center [287, 165] width 55 height 9
click at [266, 164] on span "Bio Poly Mailer Y90" at bounding box center [287, 165] width 55 height 9
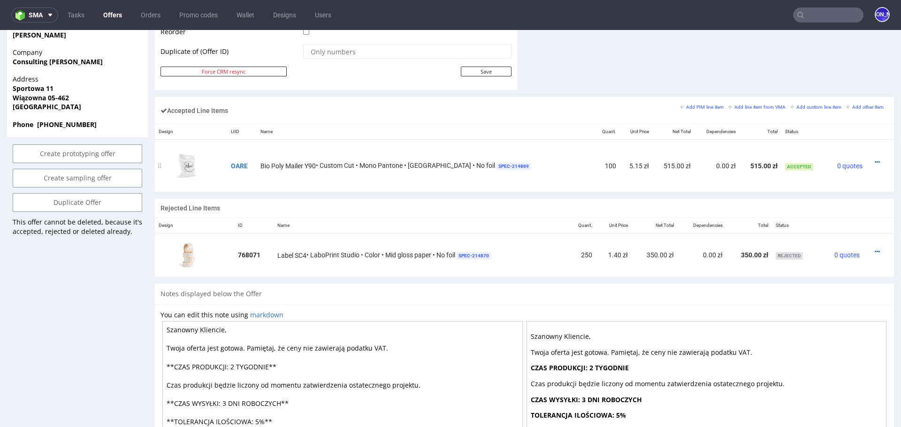
click at [285, 167] on span "Bio Poly Mailer Y90" at bounding box center [287, 165] width 55 height 9
click at [299, 166] on span "Bio Poly Mailer Y90" at bounding box center [287, 165] width 55 height 9
click at [313, 163] on span "Bio Poly Mailer Y90" at bounding box center [287, 165] width 55 height 9
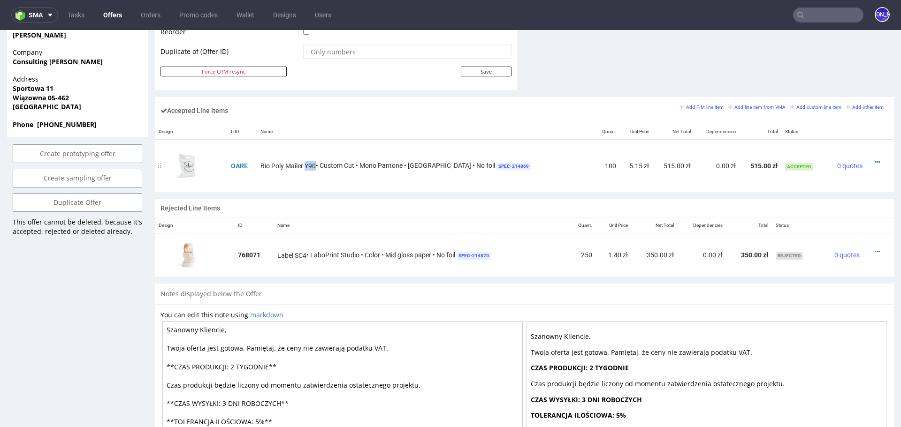
click at [313, 163] on span "Bio Poly Mailer Y90" at bounding box center [287, 165] width 55 height 9
click at [335, 161] on div "Bio Poly Mailer Y90 • Custom Cut • Mono Pantone • White Base • No foil SPEC- 21…" at bounding box center [425, 166] width 330 height 10
click at [296, 163] on span "Bio Poly Mailer Y90" at bounding box center [287, 165] width 55 height 9
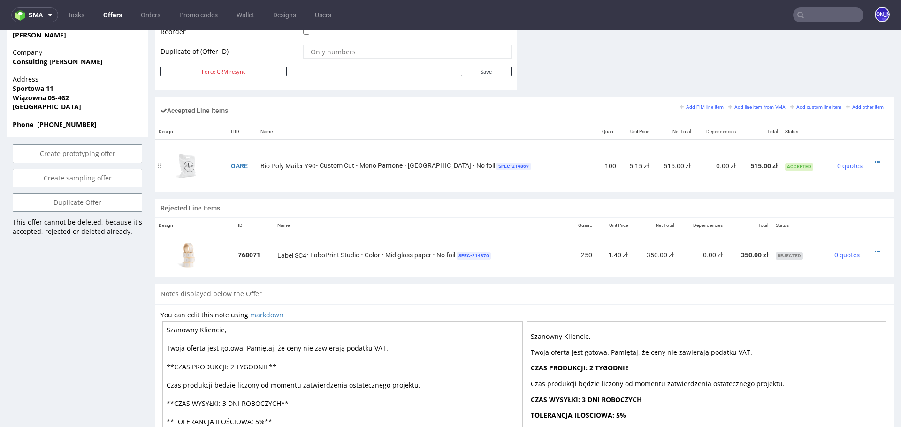
click at [268, 164] on span "Bio Poly Mailer Y90" at bounding box center [287, 165] width 55 height 9
click at [277, 162] on span "Bio Poly Mailer Y90" at bounding box center [287, 165] width 55 height 9
click at [290, 163] on span "Bio Poly Mailer Y90" at bounding box center [287, 165] width 55 height 9
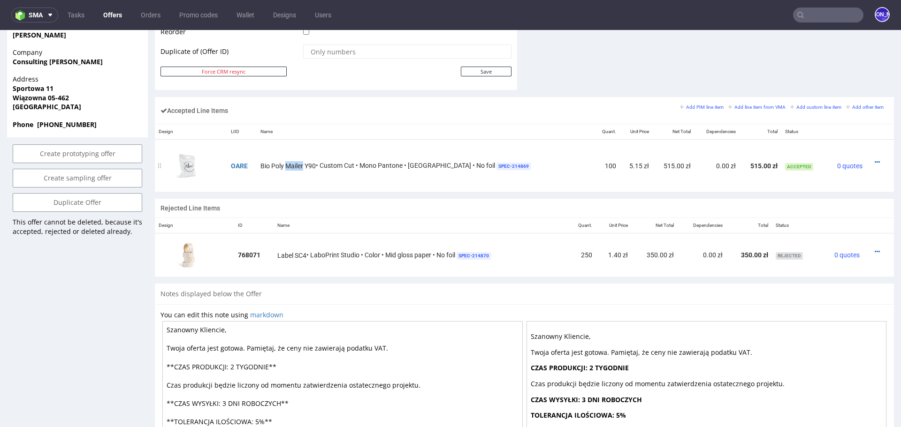
click at [290, 163] on span "Bio Poly Mailer Y90" at bounding box center [287, 165] width 55 height 9
click at [316, 165] on span "Bio Poly Mailer Y90" at bounding box center [287, 165] width 55 height 9
click at [338, 165] on div "Bio Poly Mailer Y90 • Custom Cut • Mono Pantone • White Base • No foil SPEC- 21…" at bounding box center [425, 166] width 330 height 10
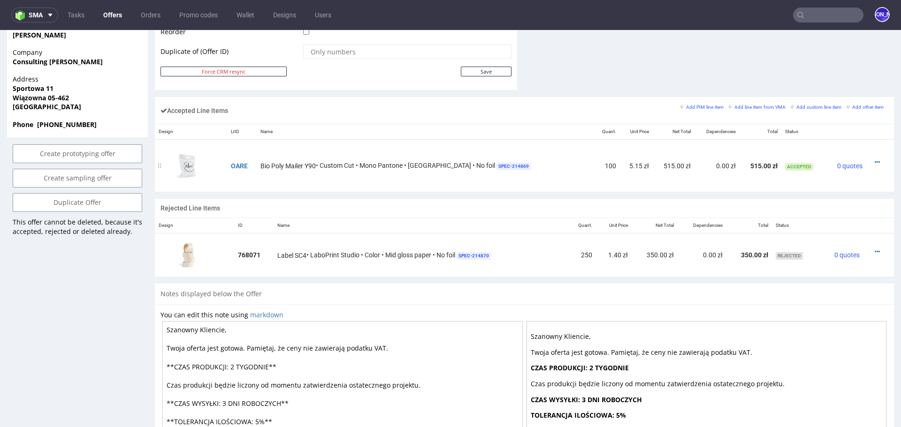
click at [357, 162] on div "Bio Poly Mailer Y90 • Custom Cut • Mono Pantone • White Base • No foil SPEC- 21…" at bounding box center [425, 166] width 330 height 10
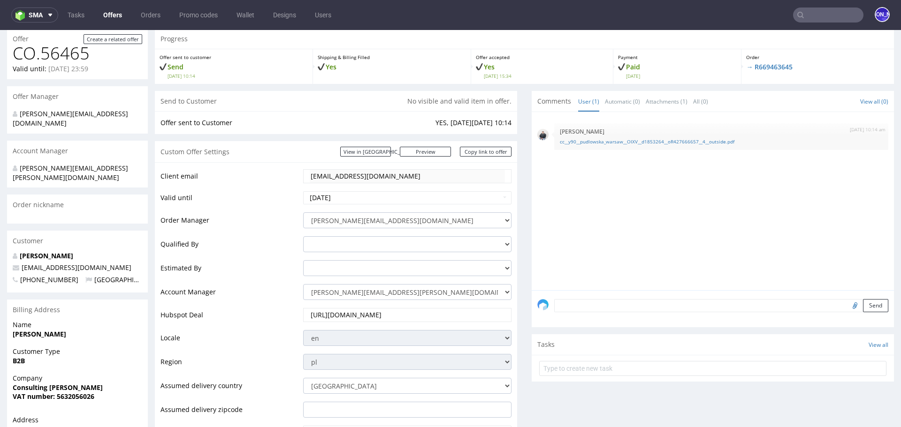
scroll to position [0, 0]
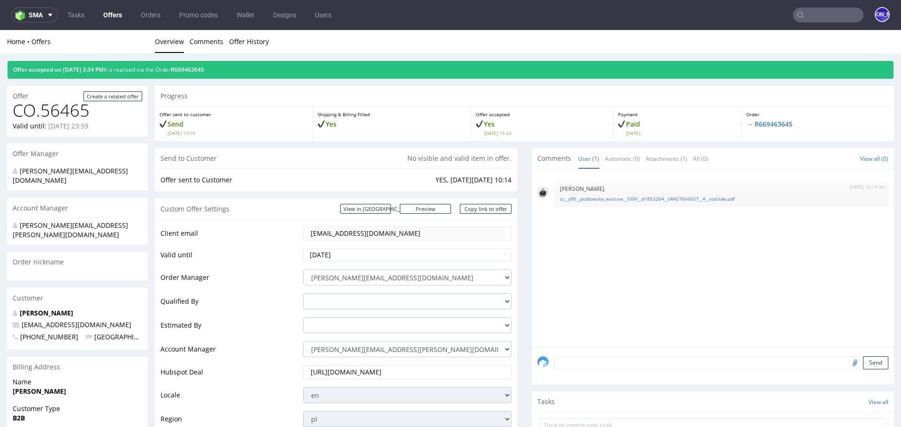
drag, startPoint x: 241, startPoint y: 72, endPoint x: 243, endPoint y: 67, distance: 5.1
click at [243, 67] on div "Offer accepted on 19.08.2025 3:34 PM It is realised via the Order R669463645" at bounding box center [451, 70] width 886 height 18
drag, startPoint x: 238, startPoint y: 70, endPoint x: 0, endPoint y: 69, distance: 237.8
click at [0, 69] on div "Offer accepted on 19.08.2025 3:34 PM It is realised via the Order R669463645" at bounding box center [450, 65] width 901 height 25
click at [344, 55] on div "Offer accepted on 19.08.2025 3:34 PM It is realised via the Order R669463645" at bounding box center [450, 65] width 901 height 25
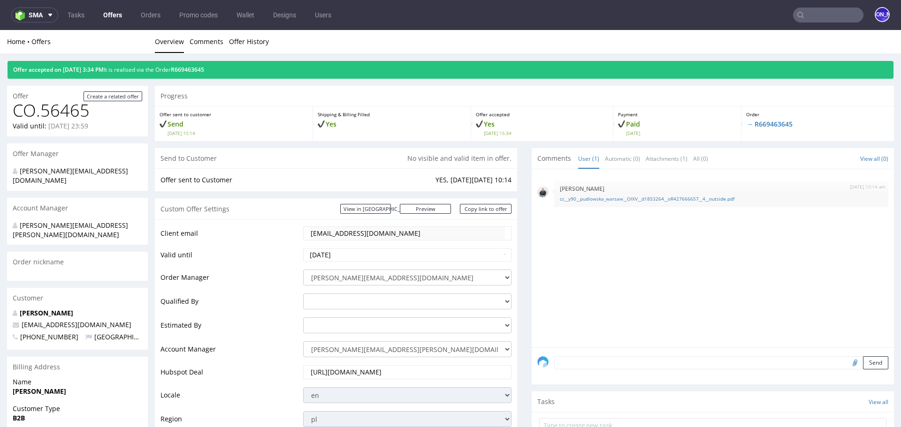
click at [193, 279] on td "Order Manager" at bounding box center [230, 281] width 140 height 24
click at [172, 276] on td "Order Manager" at bounding box center [230, 281] width 140 height 24
click at [186, 277] on td "Order Manager" at bounding box center [230, 281] width 140 height 24
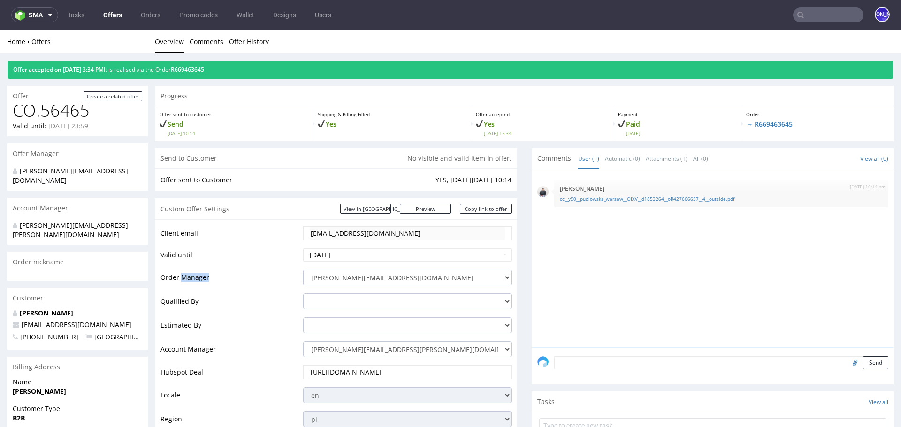
click at [186, 277] on td "Order Manager" at bounding box center [230, 281] width 140 height 24
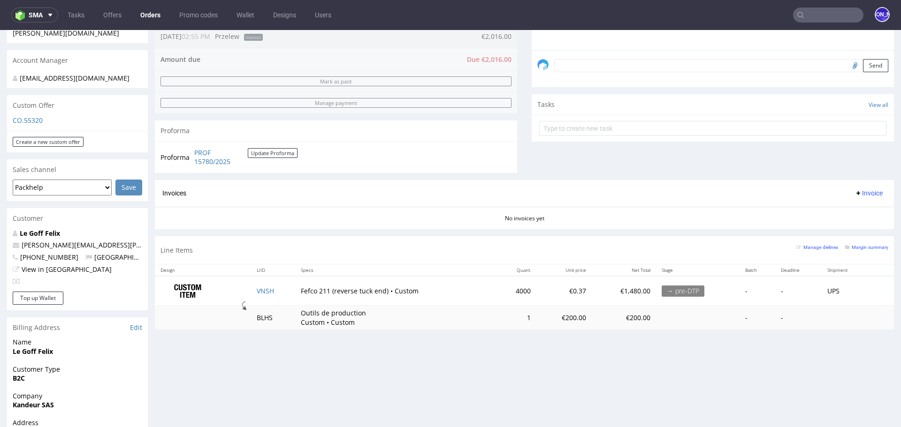
scroll to position [227, 0]
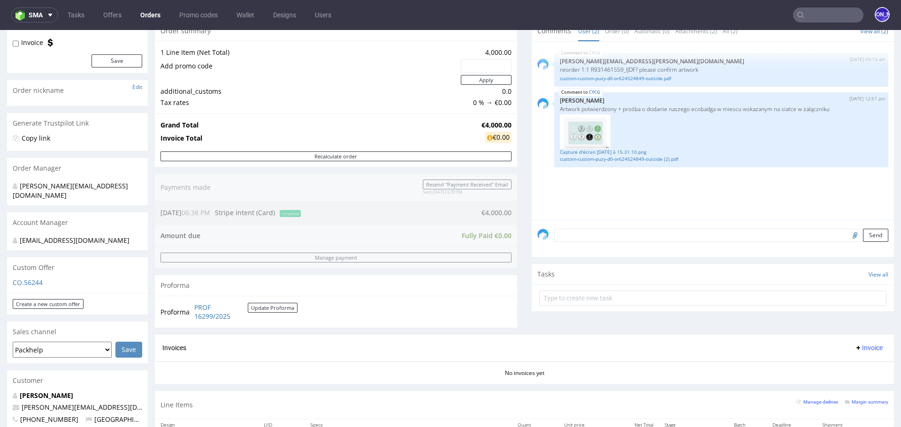
scroll to position [433, 0]
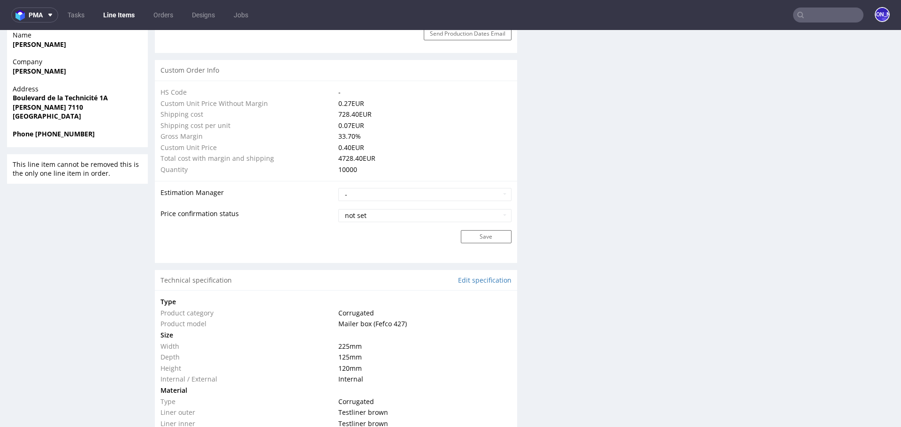
scroll to position [657, 0]
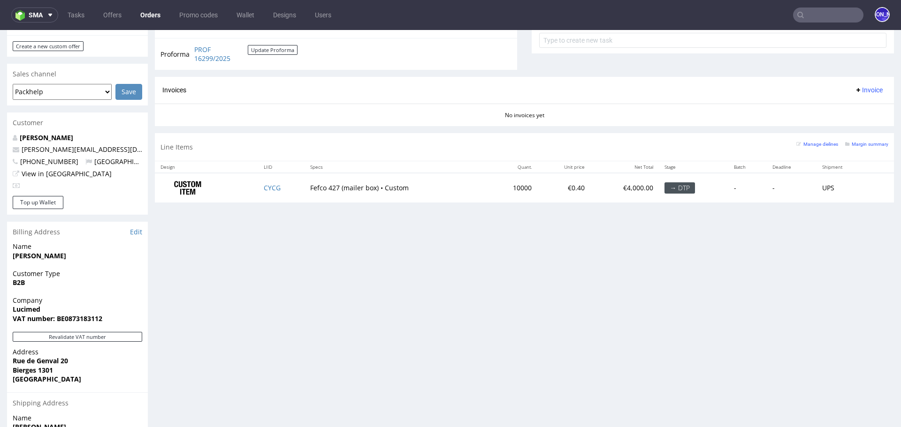
scroll to position [354, 0]
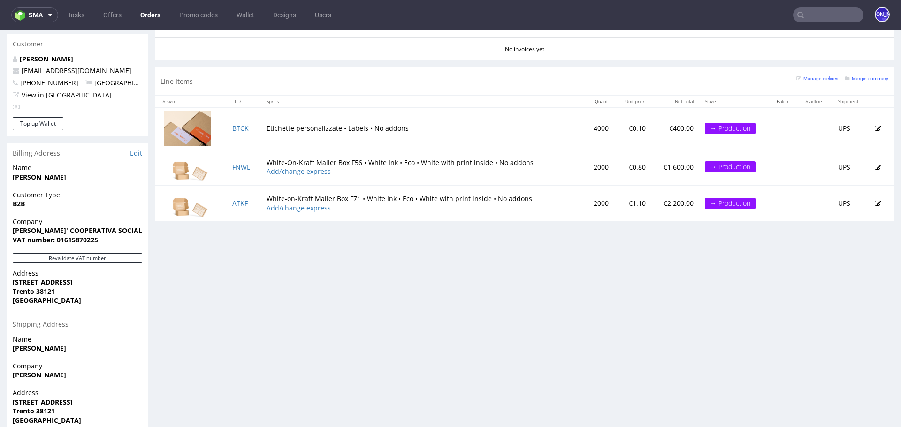
scroll to position [438, 0]
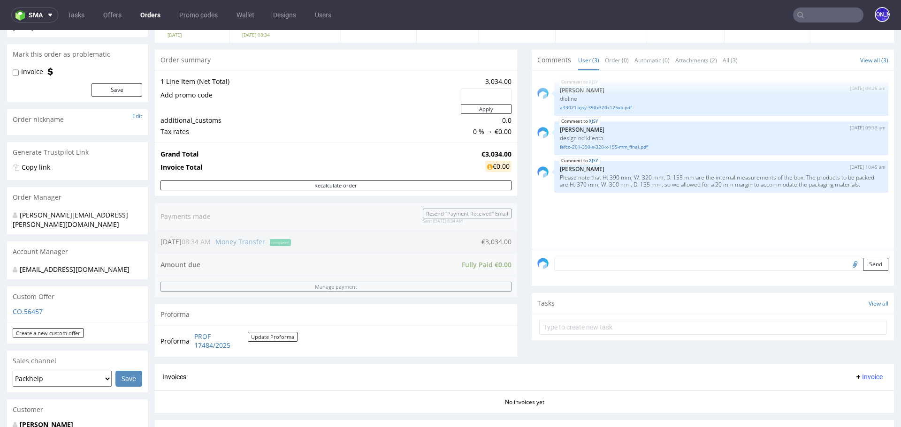
scroll to position [131, 0]
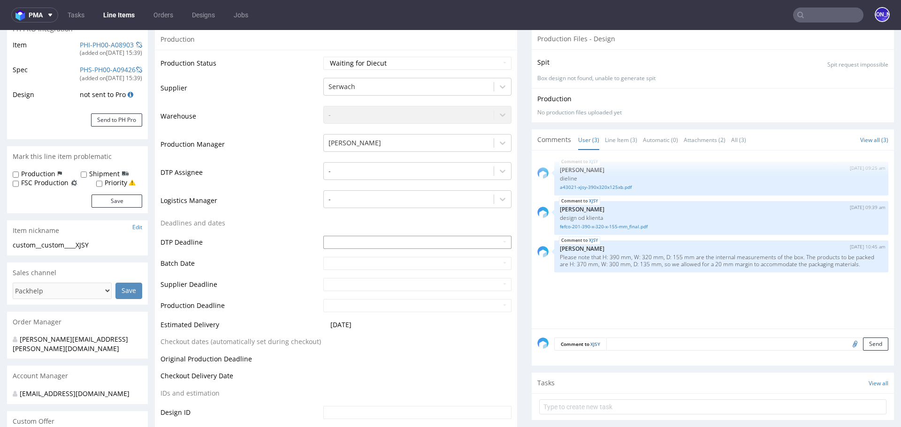
scroll to position [137, 0]
